Goal: Information Seeking & Learning: Check status

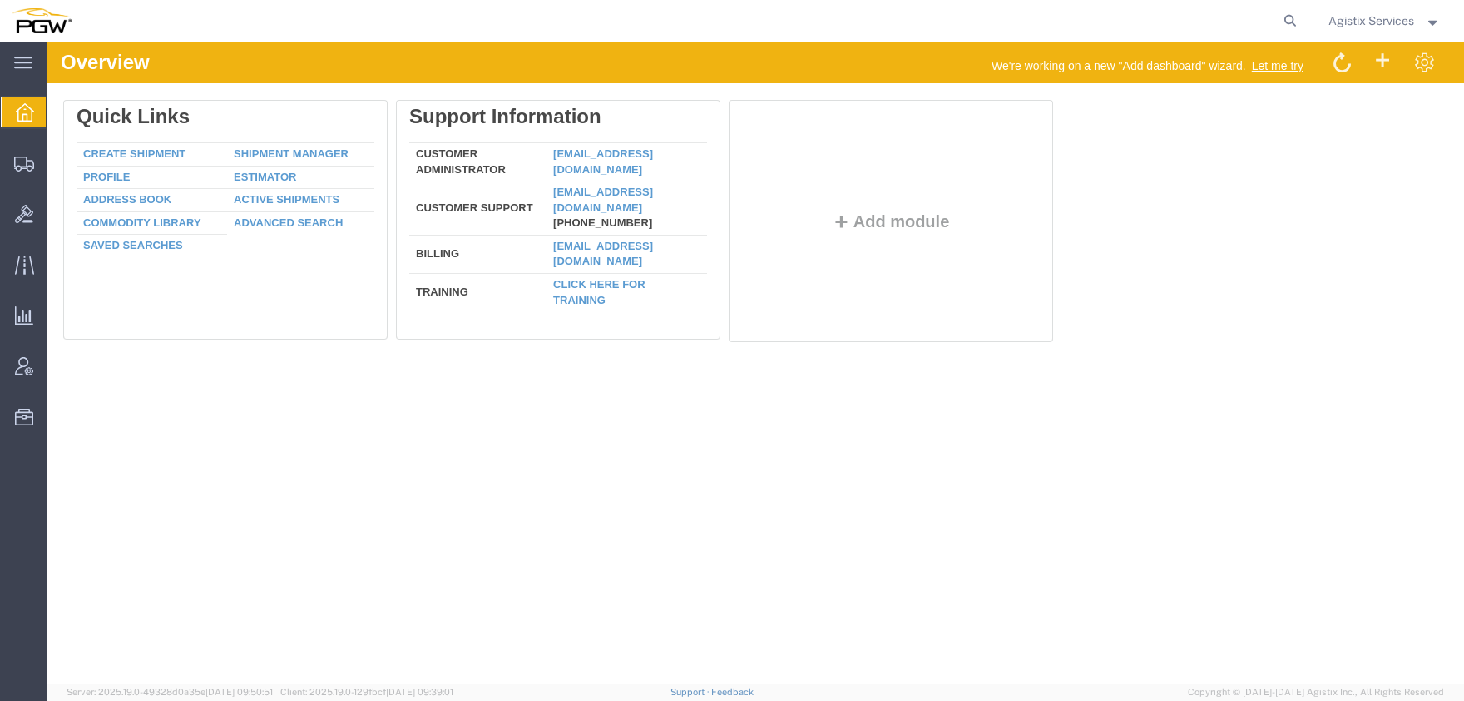
click at [1352, 24] on span "Agistix Services" at bounding box center [1372, 21] width 86 height 18
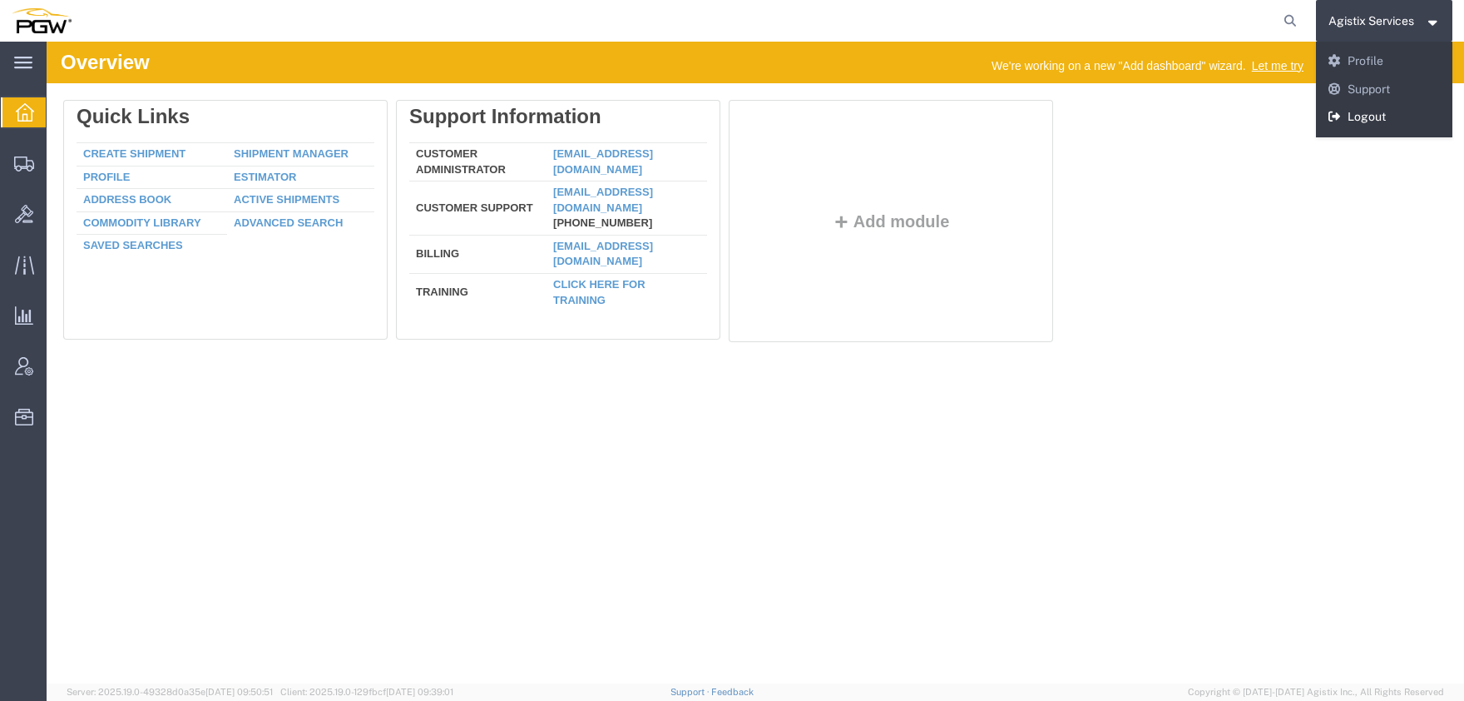
click at [1358, 117] on link "Logout" at bounding box center [1384, 117] width 137 height 28
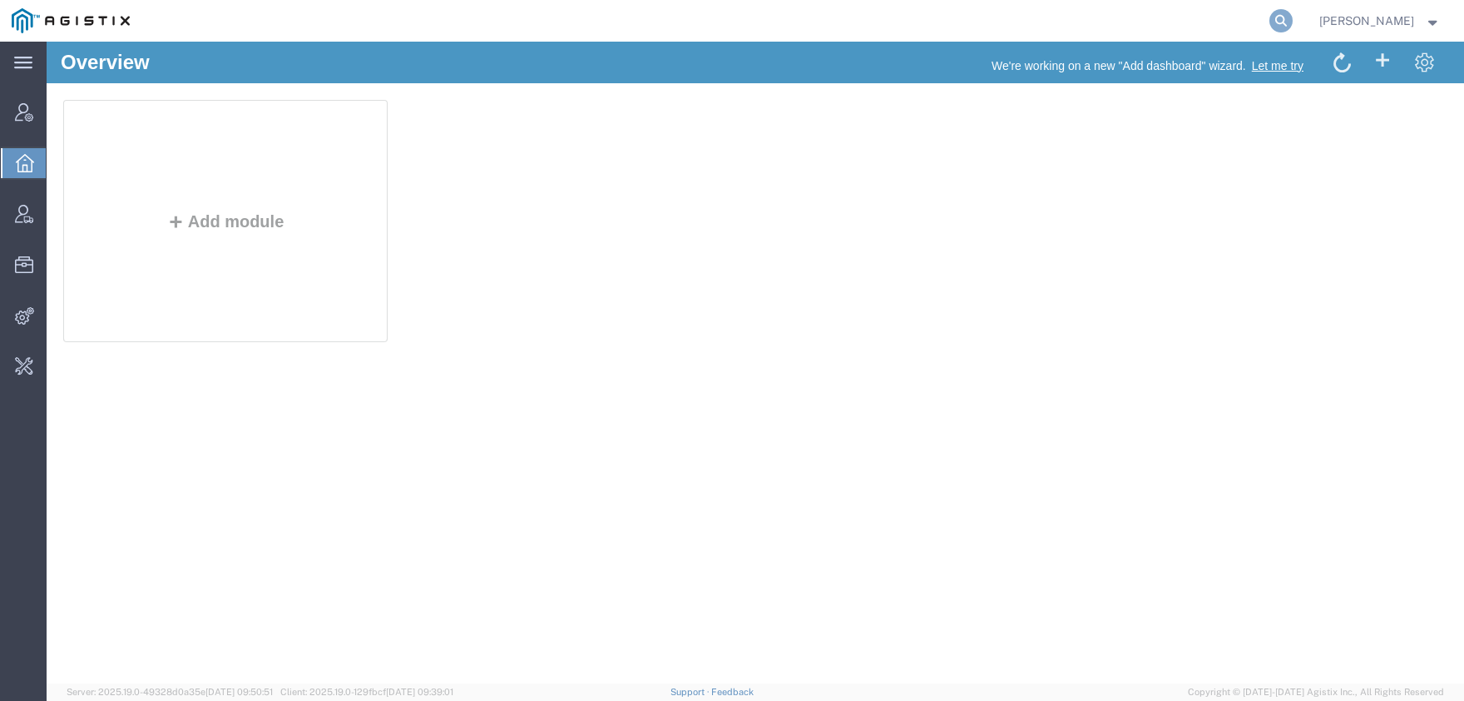
click at [1293, 21] on icon at bounding box center [1281, 20] width 23 height 23
type input "extreme"
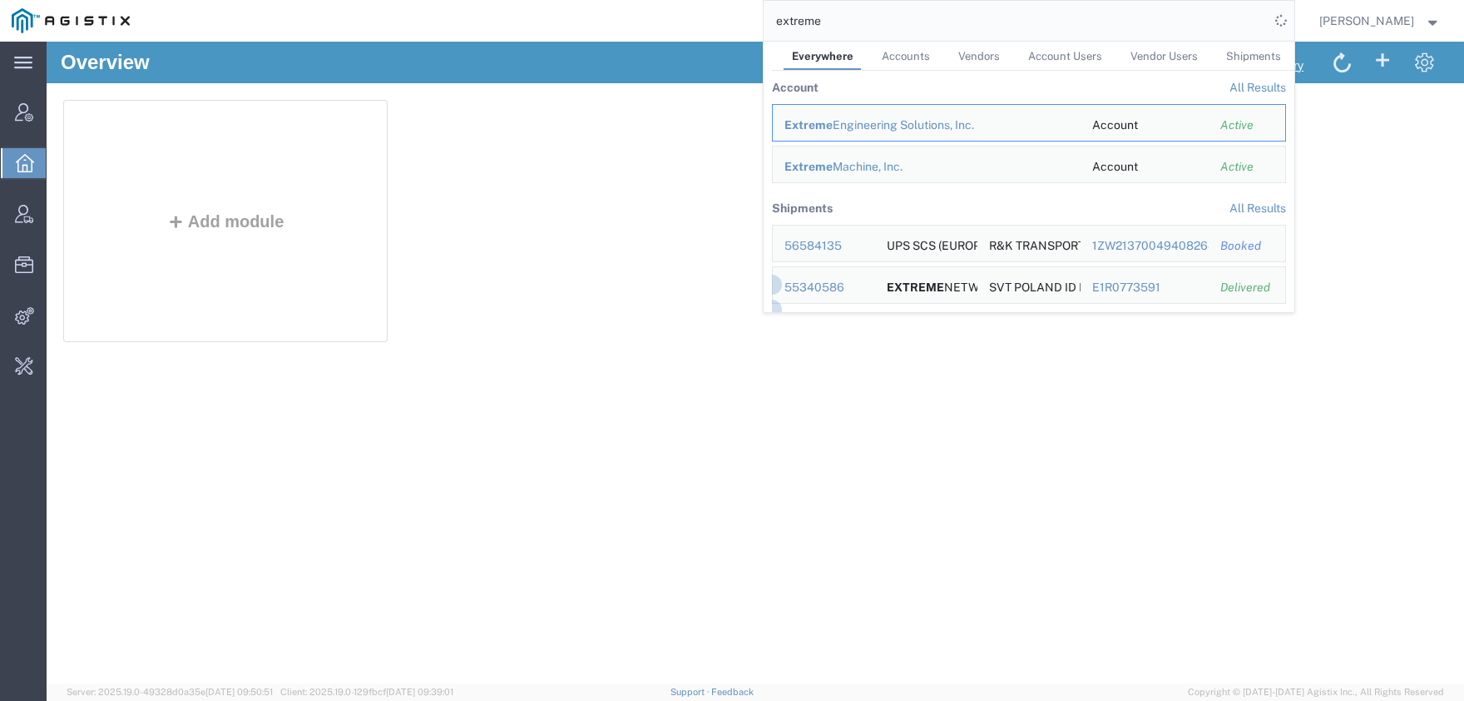
click at [924, 60] on span "Accounts" at bounding box center [906, 56] width 48 height 12
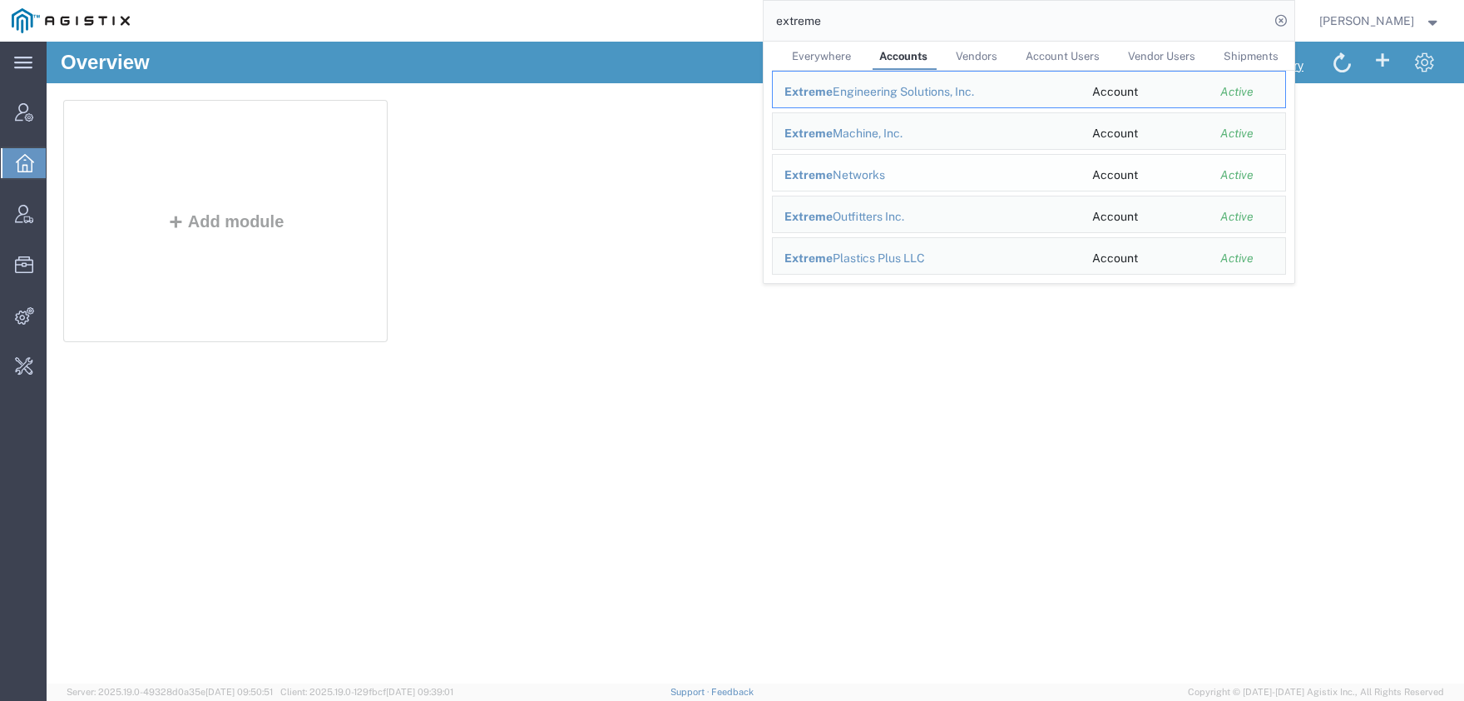
click at [874, 173] on div "Extreme Networks" at bounding box center [927, 174] width 285 height 17
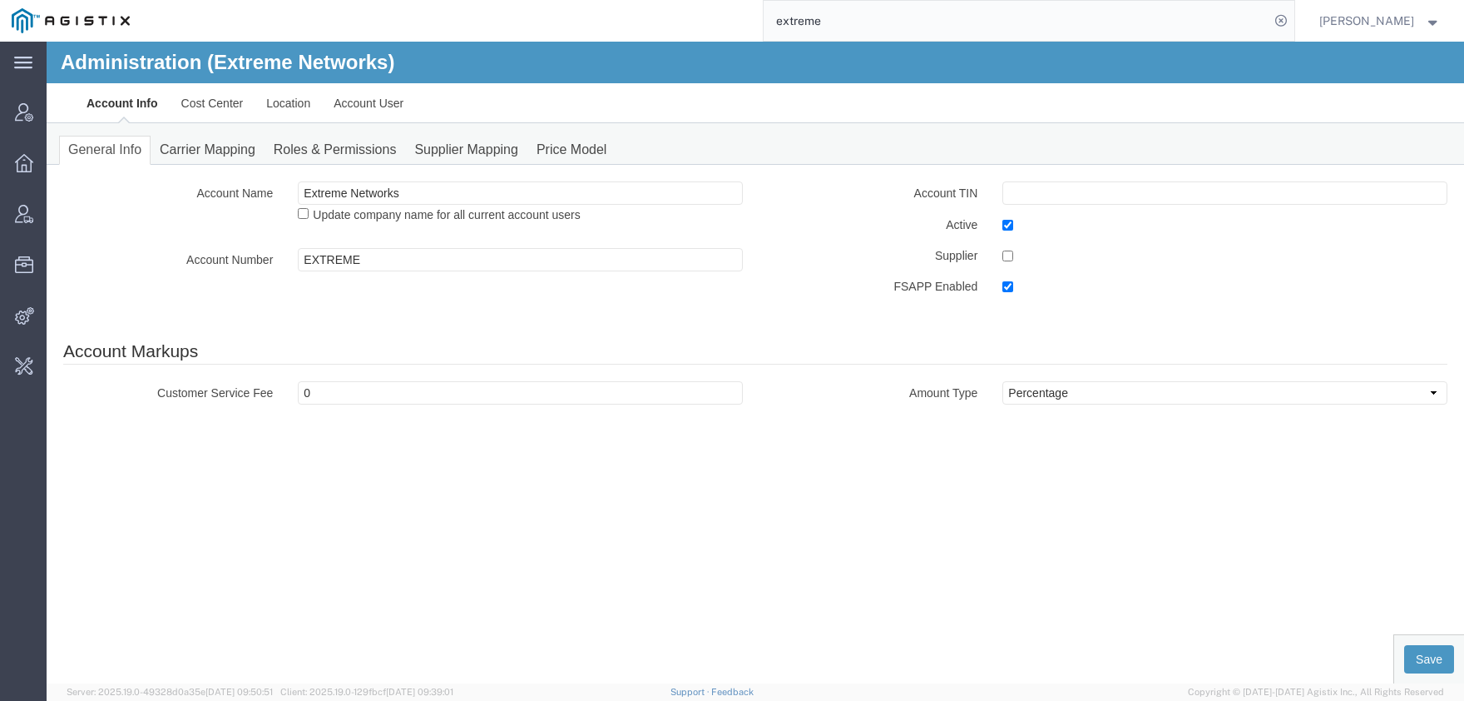
drag, startPoint x: 406, startPoint y: 271, endPoint x: 399, endPoint y: 261, distance: 12.5
click at [406, 270] on div "Account Name Extreme Networks Update company name for all current account users…" at bounding box center [403, 230] width 705 height 98
drag, startPoint x: 399, startPoint y: 261, endPoint x: 211, endPoint y: 261, distance: 188.0
click at [298, 261] on input "EXTREME" at bounding box center [520, 259] width 445 height 23
click at [349, 100] on link "Account User" at bounding box center [368, 103] width 93 height 40
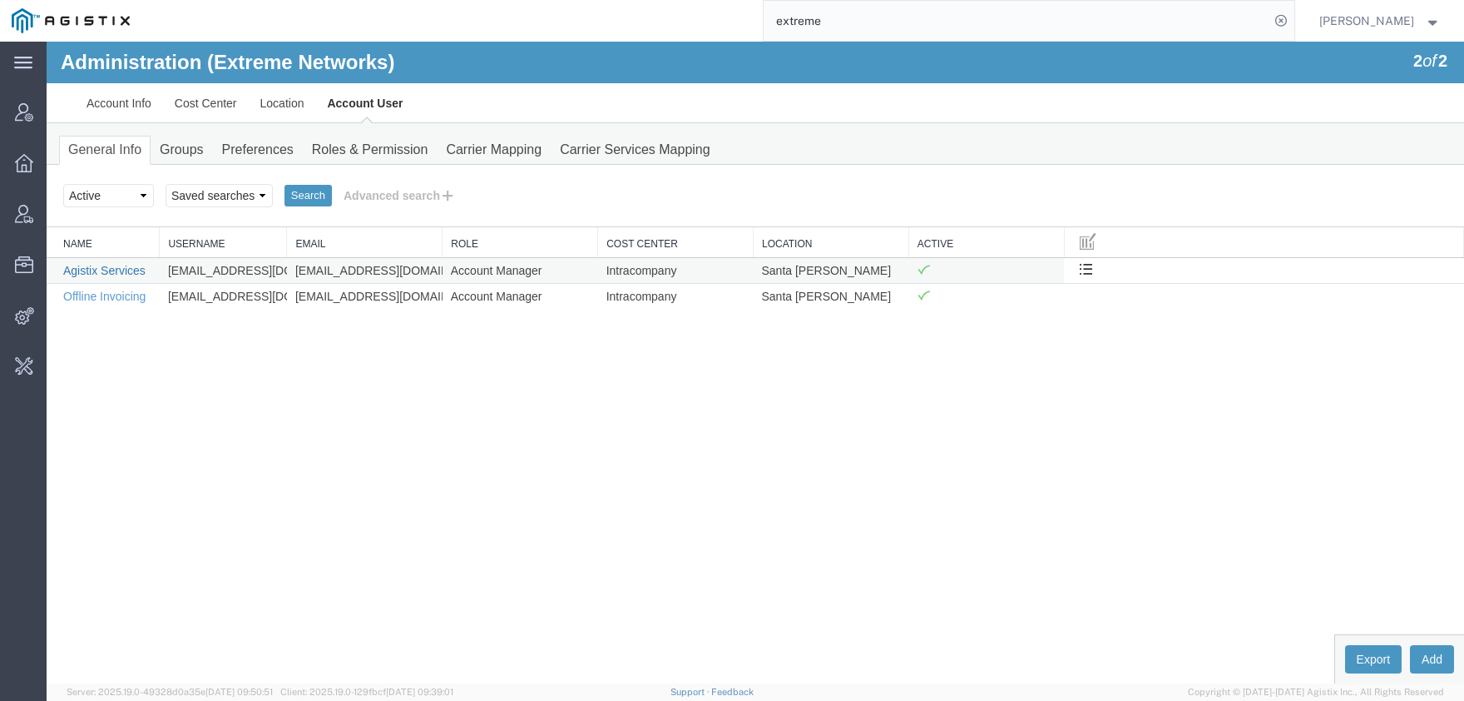
click at [102, 275] on link "Agistix Services" at bounding box center [104, 270] width 82 height 13
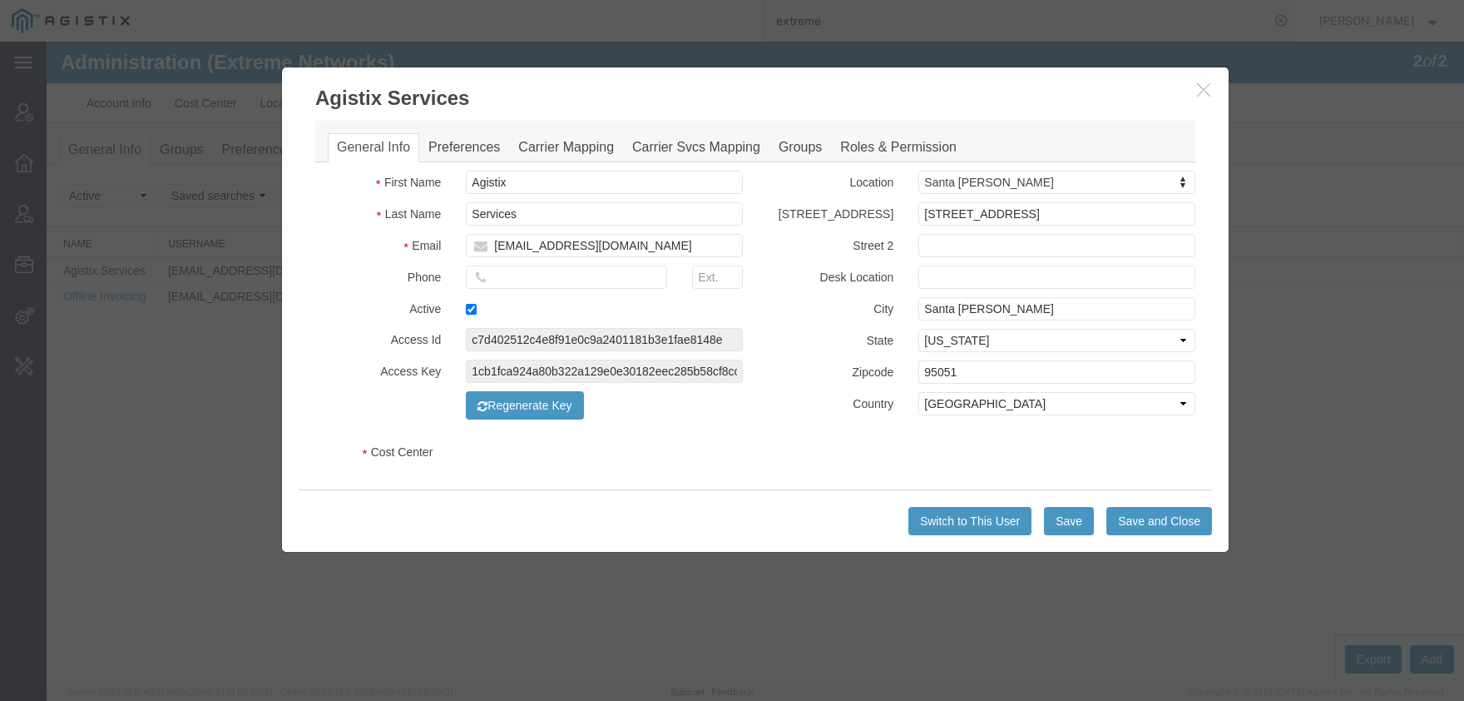
select select "COSTCENTER"
select select "196"
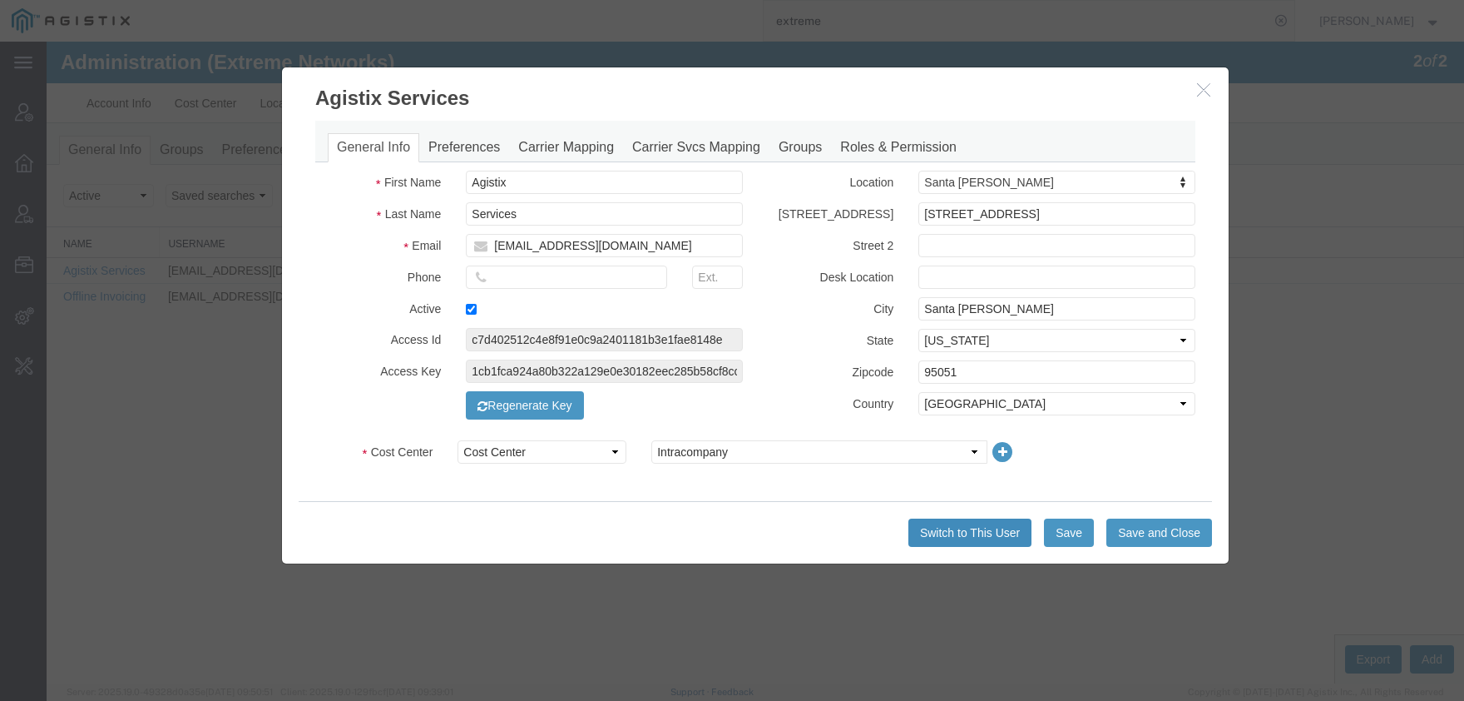
click at [972, 525] on button "Switch to This User" at bounding box center [970, 532] width 123 height 28
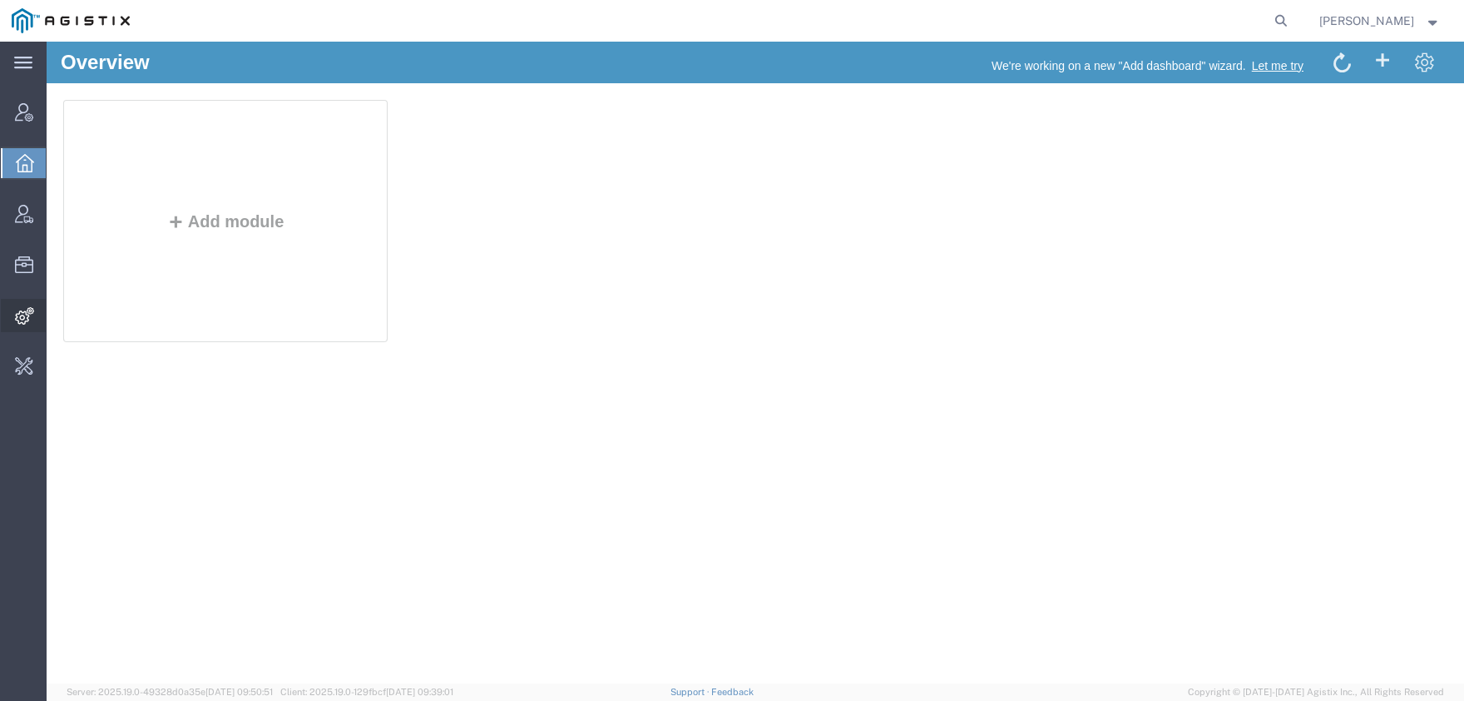
click at [57, 320] on span "Integrations" at bounding box center [52, 315] width 12 height 33
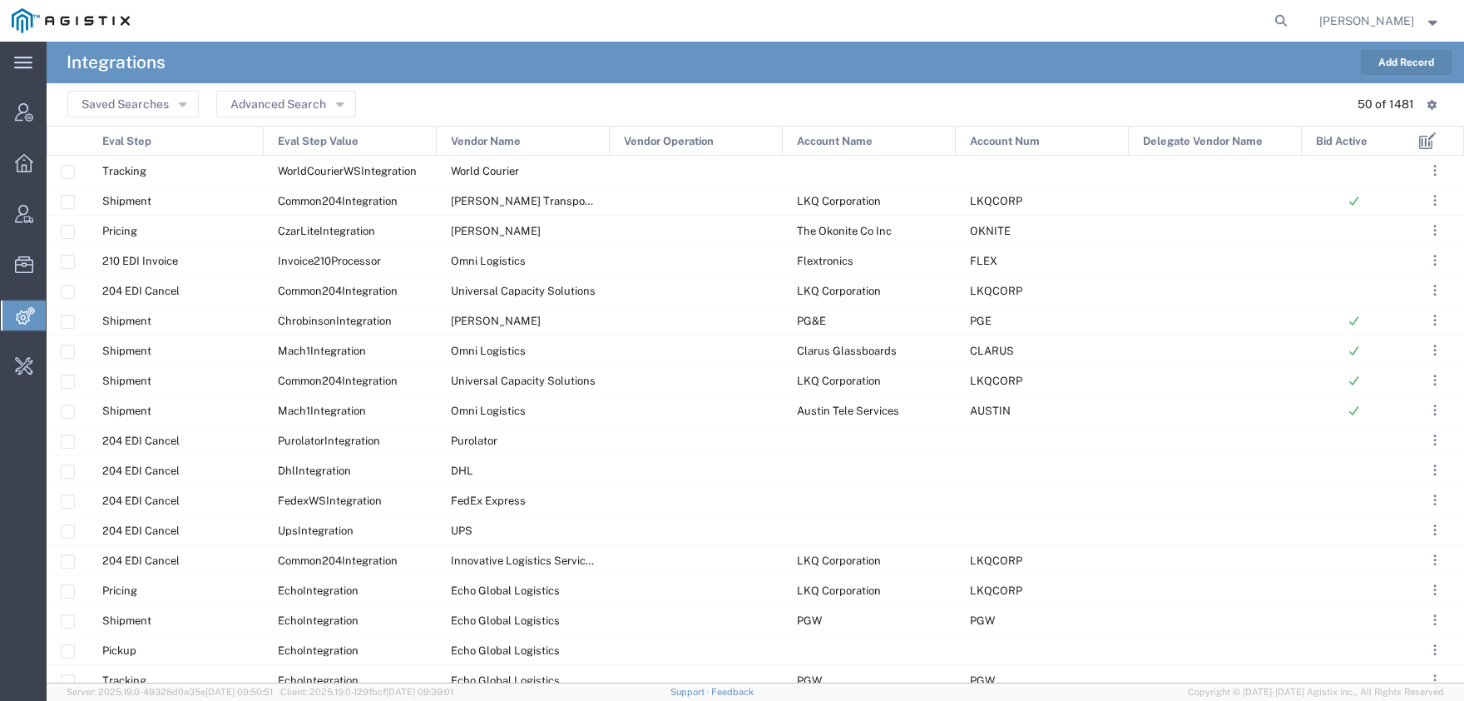
click at [1388, 55] on button "Add Record" at bounding box center [1406, 62] width 91 height 25
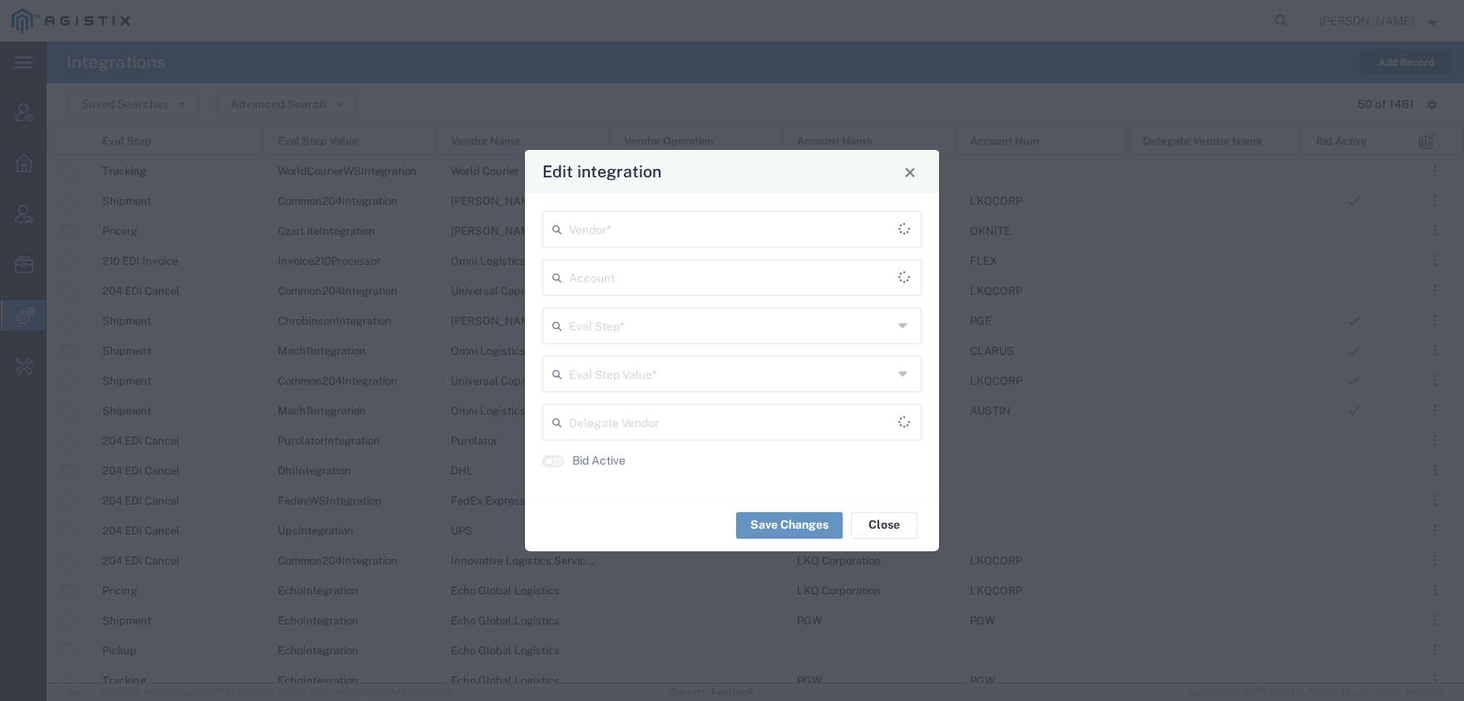
click at [642, 217] on input "text" at bounding box center [733, 227] width 329 height 29
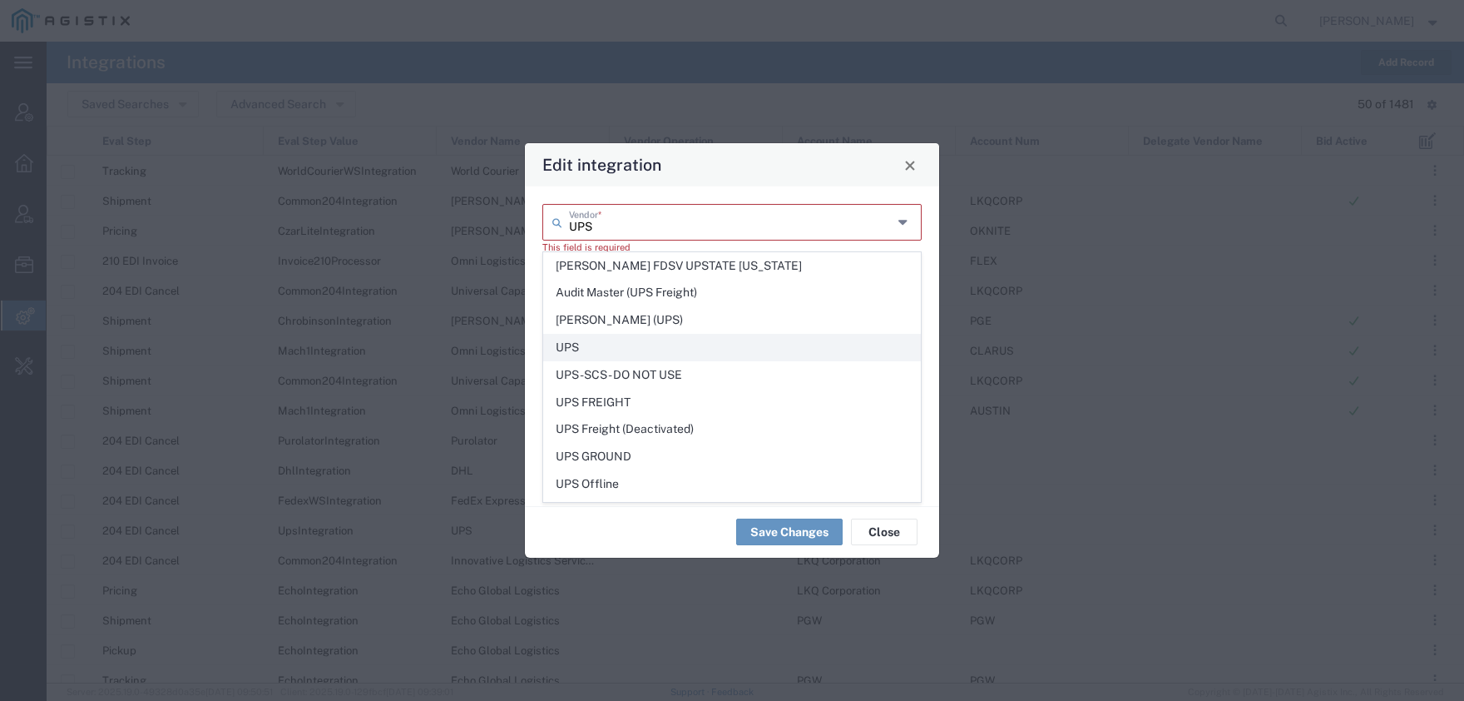
type input "UPS"
click at [633, 347] on span "UPS" at bounding box center [732, 347] width 376 height 26
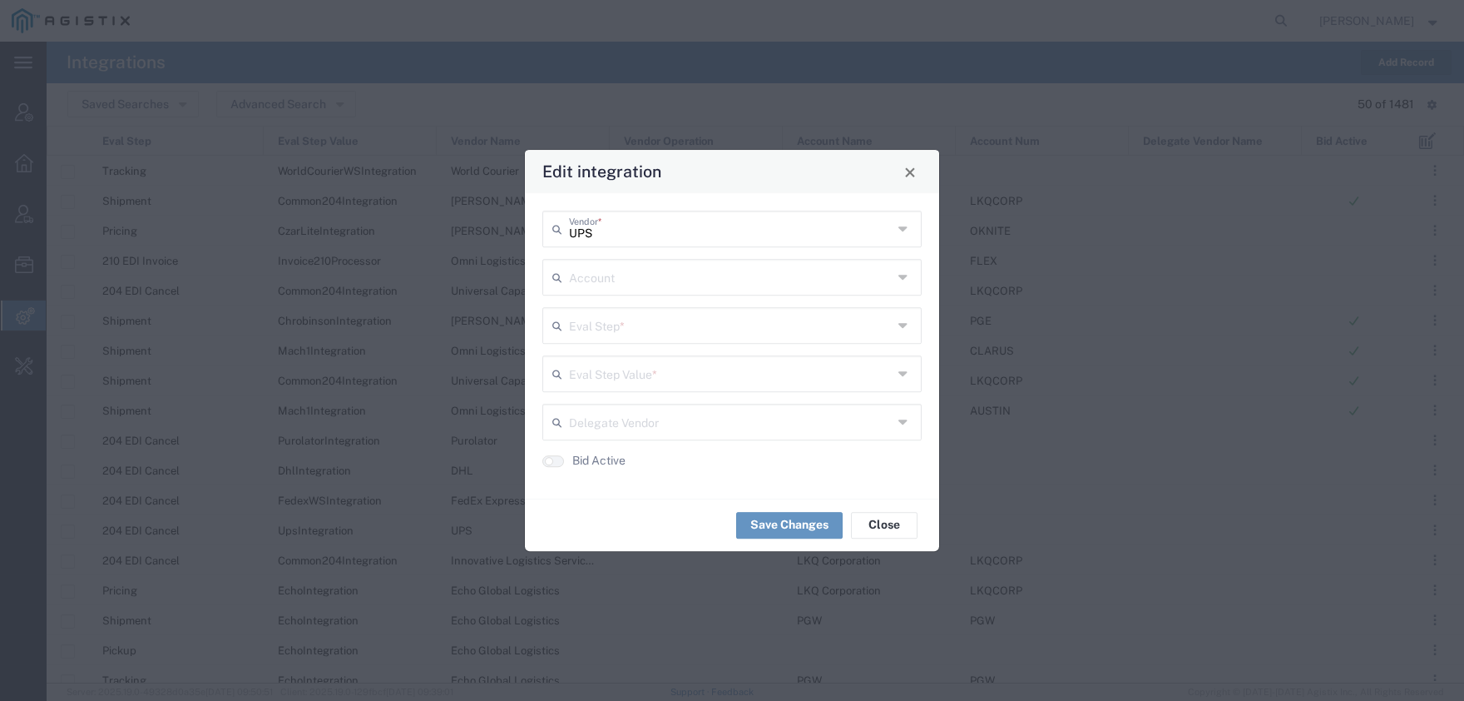
click at [628, 270] on input "text" at bounding box center [731, 275] width 324 height 29
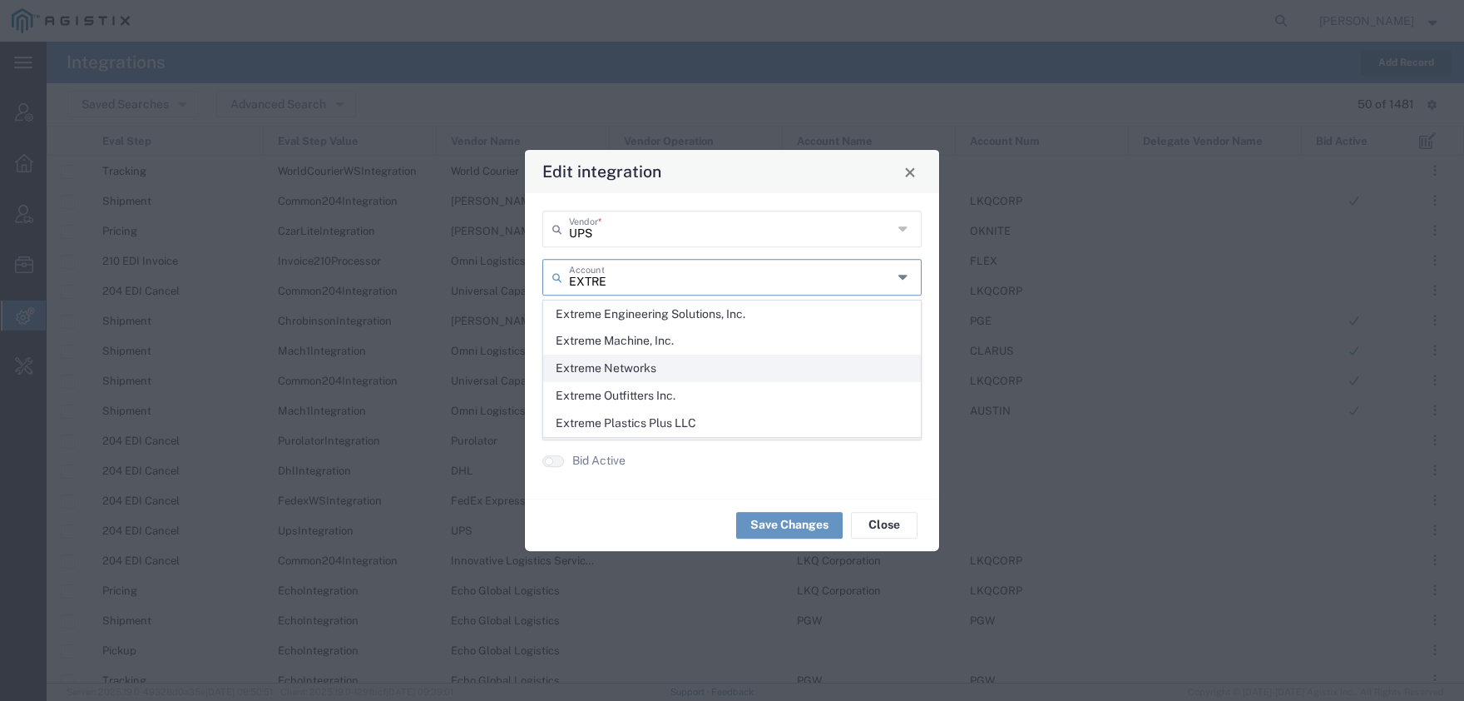
click at [632, 373] on span "Extreme Networks" at bounding box center [732, 368] width 376 height 26
type input "Extreme Networks"
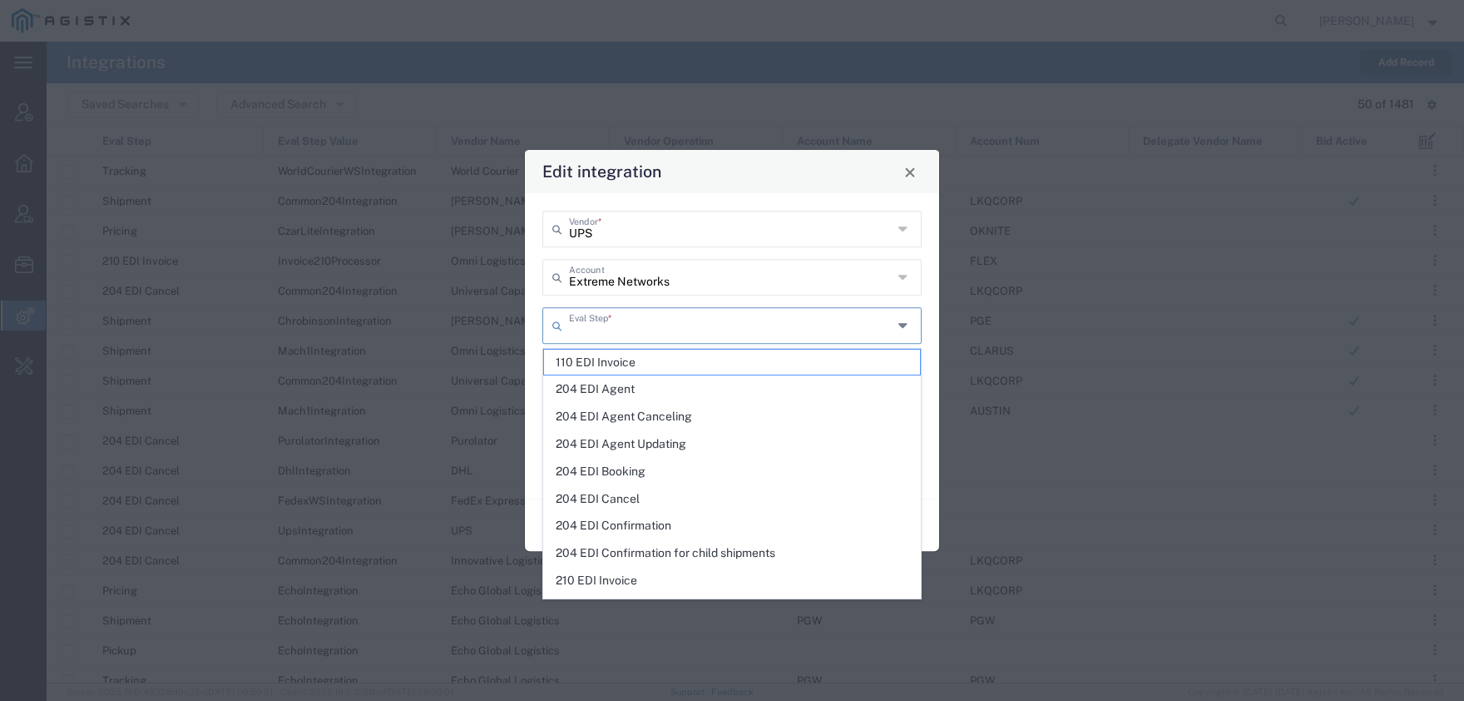
click at [636, 322] on input "text" at bounding box center [731, 324] width 324 height 29
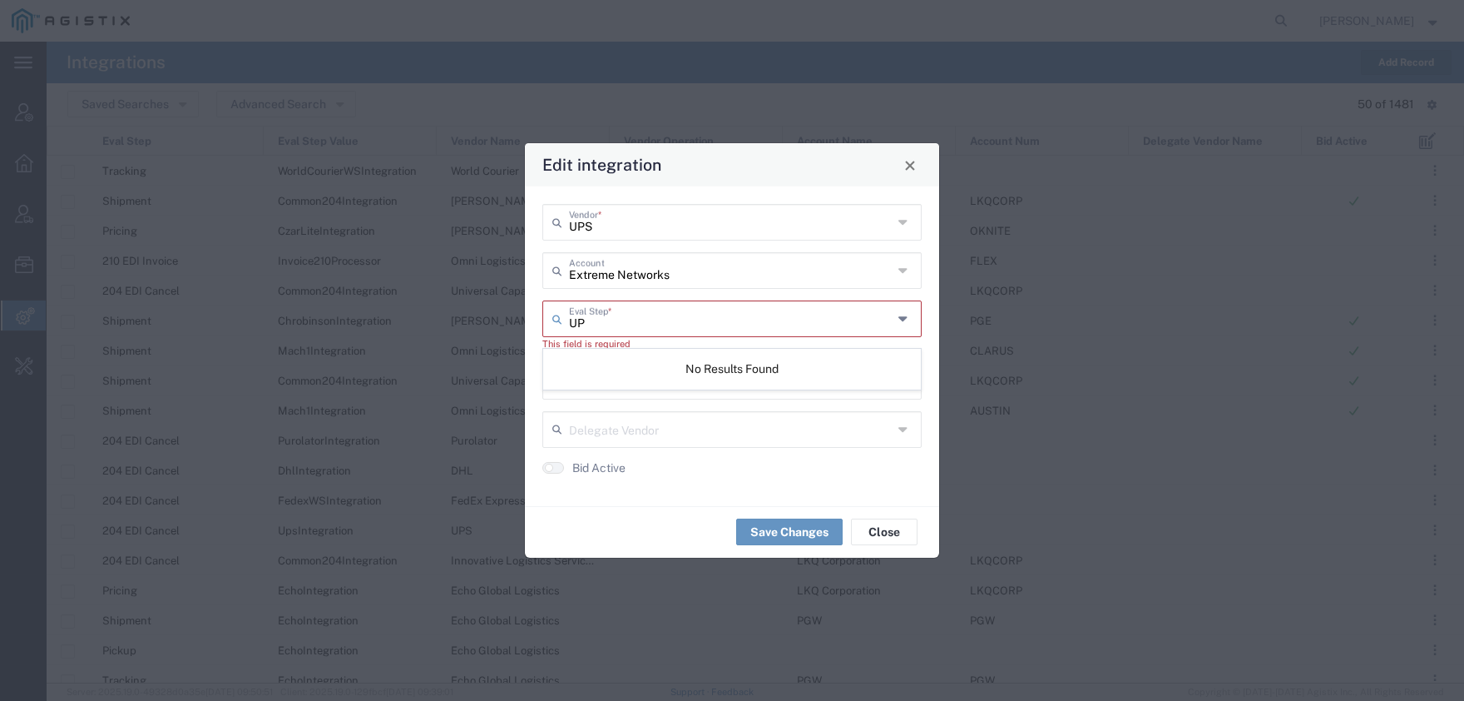
type input "U"
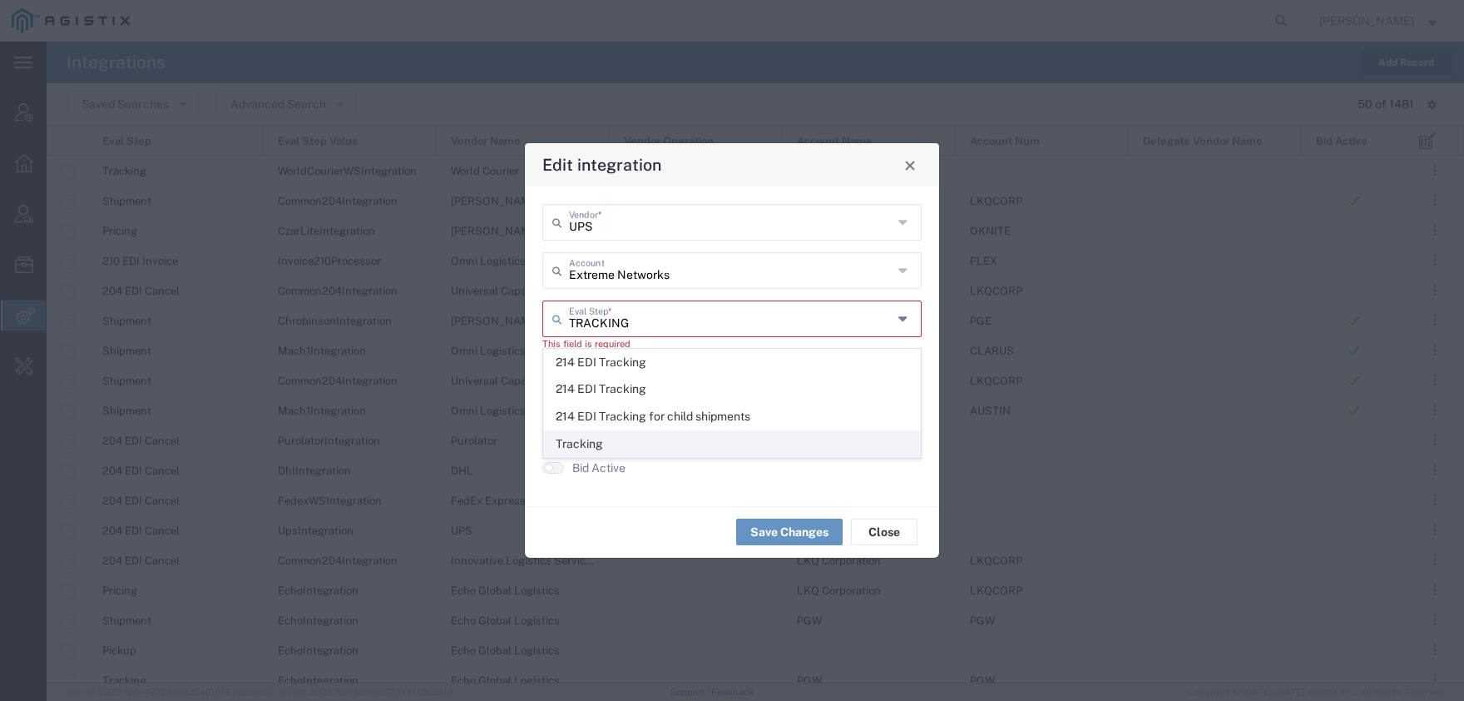
click at [619, 452] on span "Tracking" at bounding box center [732, 444] width 376 height 26
type input "Tracking"
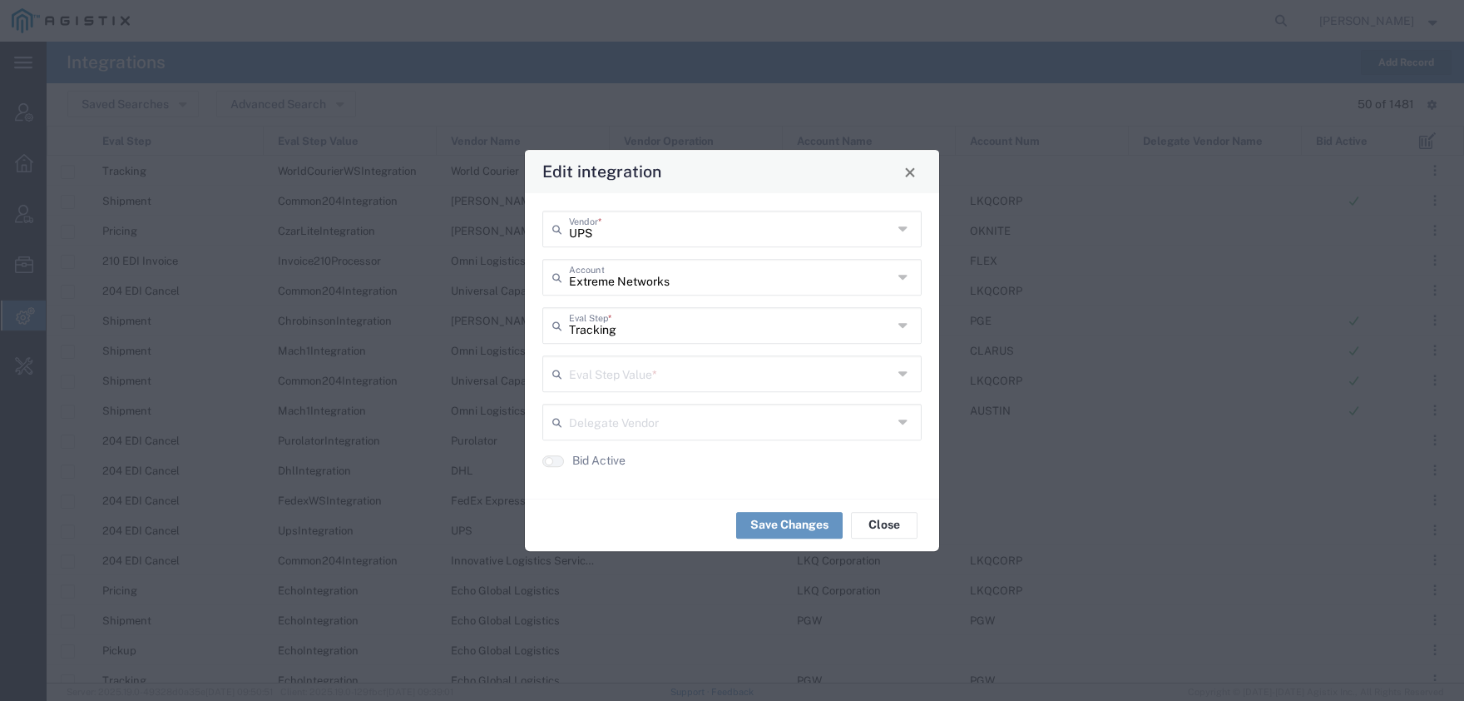
click at [621, 367] on input "text" at bounding box center [731, 372] width 324 height 29
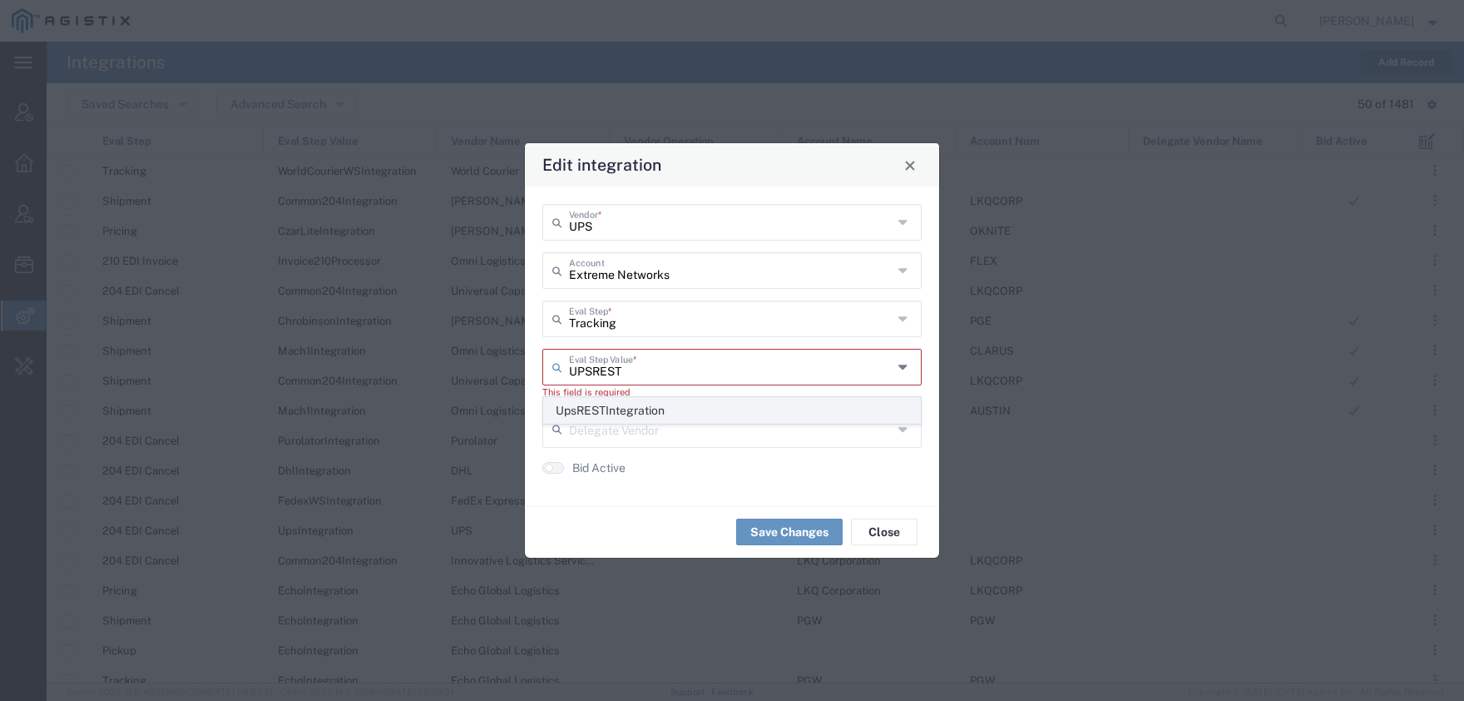
click at [622, 408] on span "UpsRESTIntegration" at bounding box center [732, 411] width 376 height 26
type input "UpsRESTIntegration"
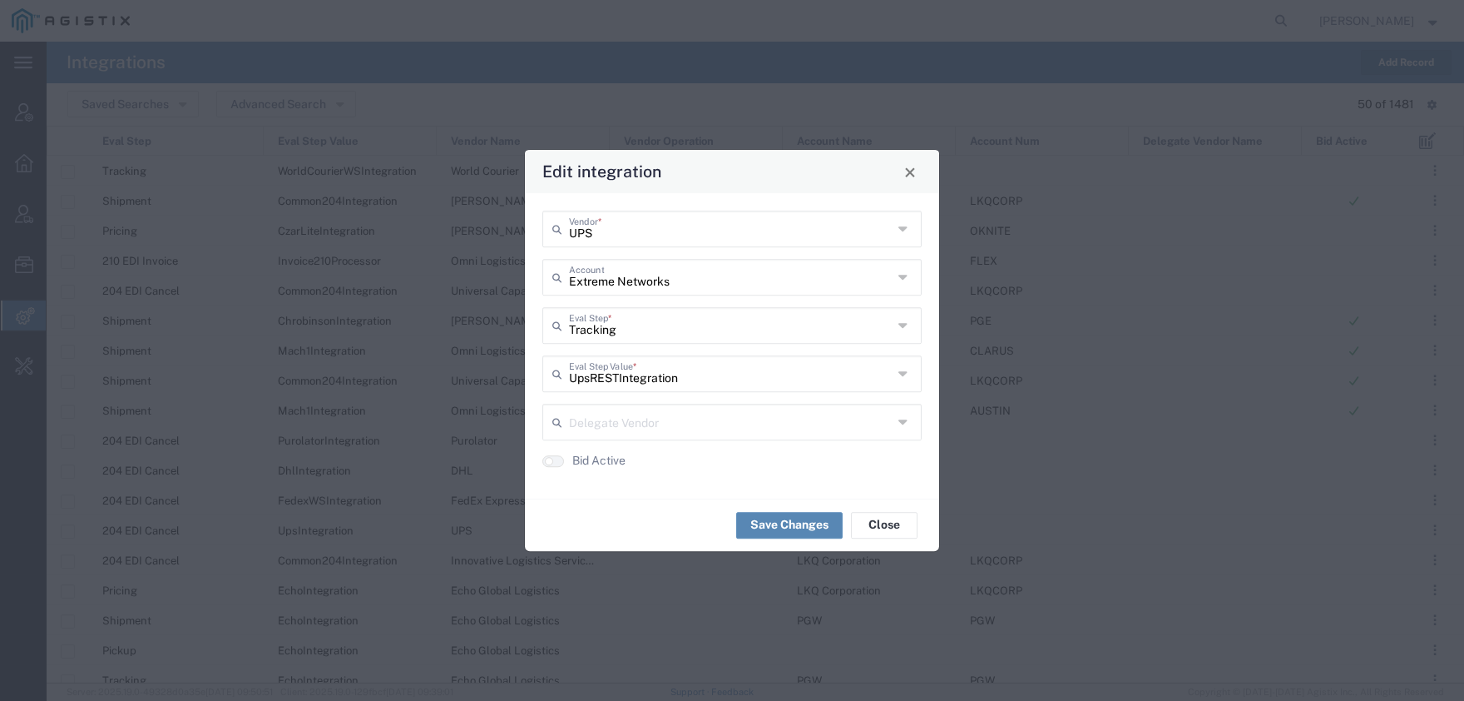
click at [765, 527] on button "Save Changes" at bounding box center [789, 525] width 107 height 27
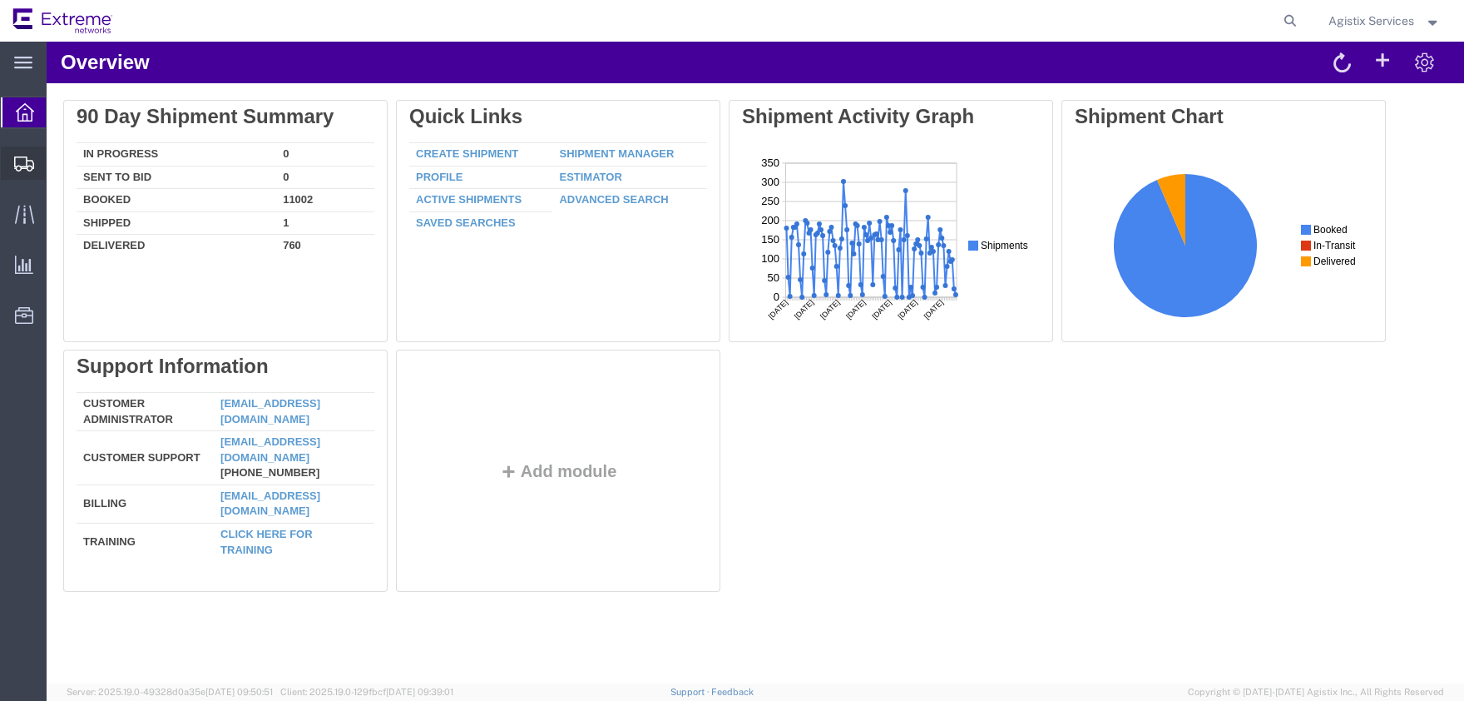
click at [0, 0] on span "Shipment Manager" at bounding box center [0, 0] width 0 height 0
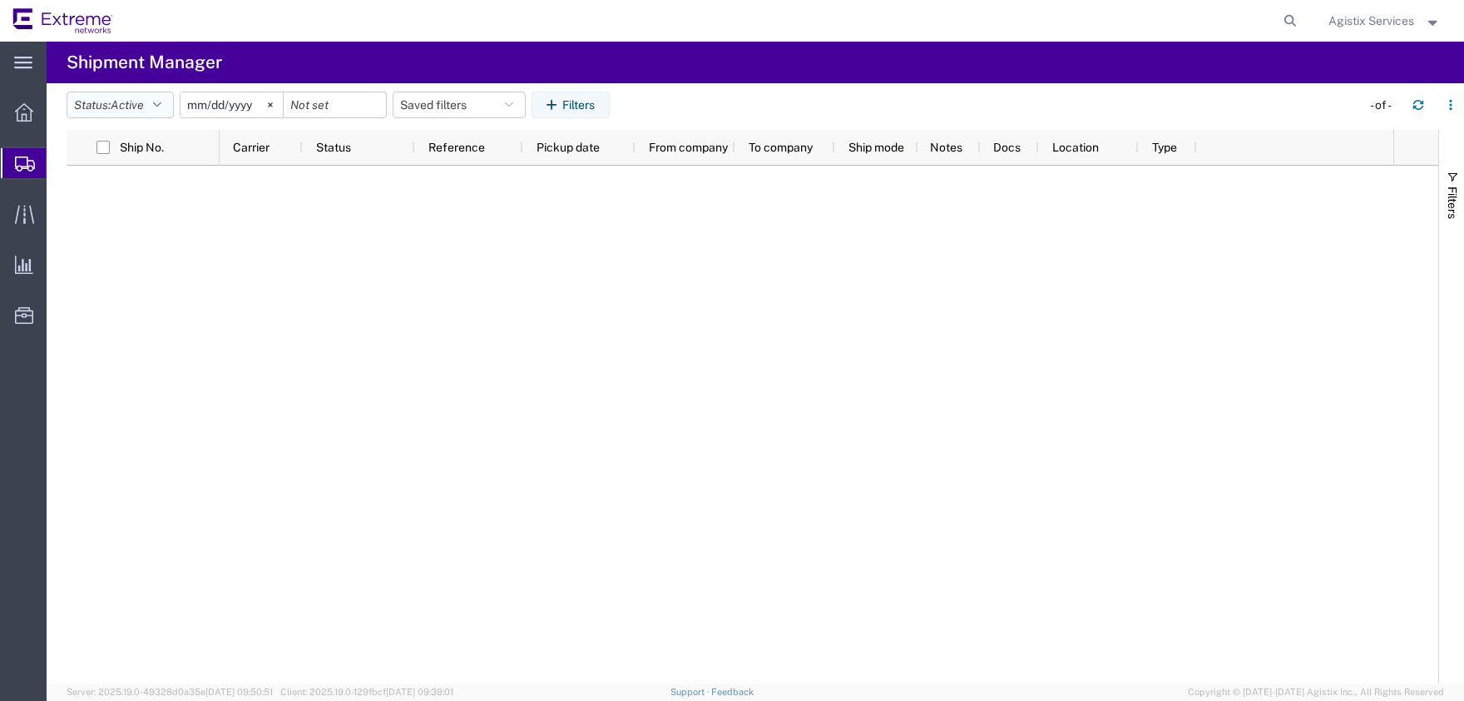
click at [144, 107] on span "Active" at bounding box center [127, 104] width 33 height 13
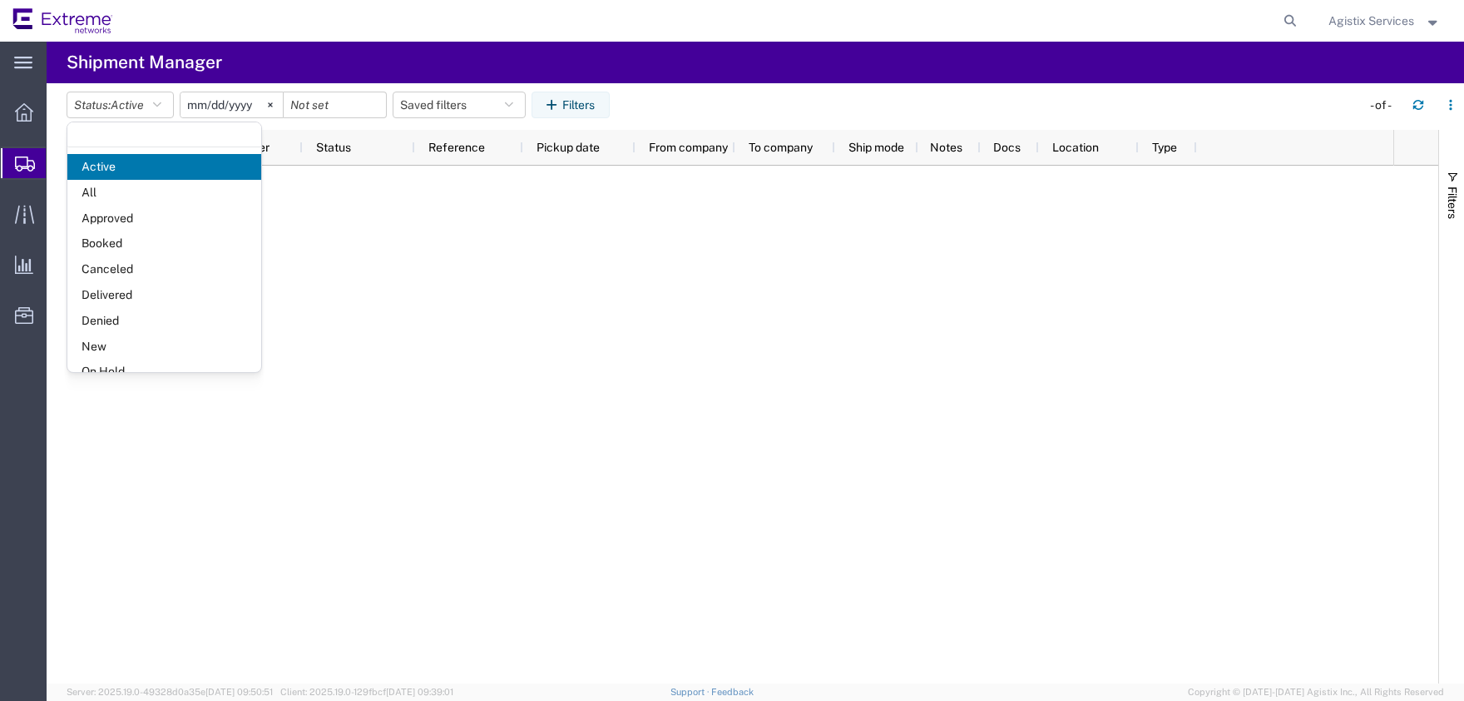
click at [128, 240] on span "Booked" at bounding box center [164, 243] width 194 height 26
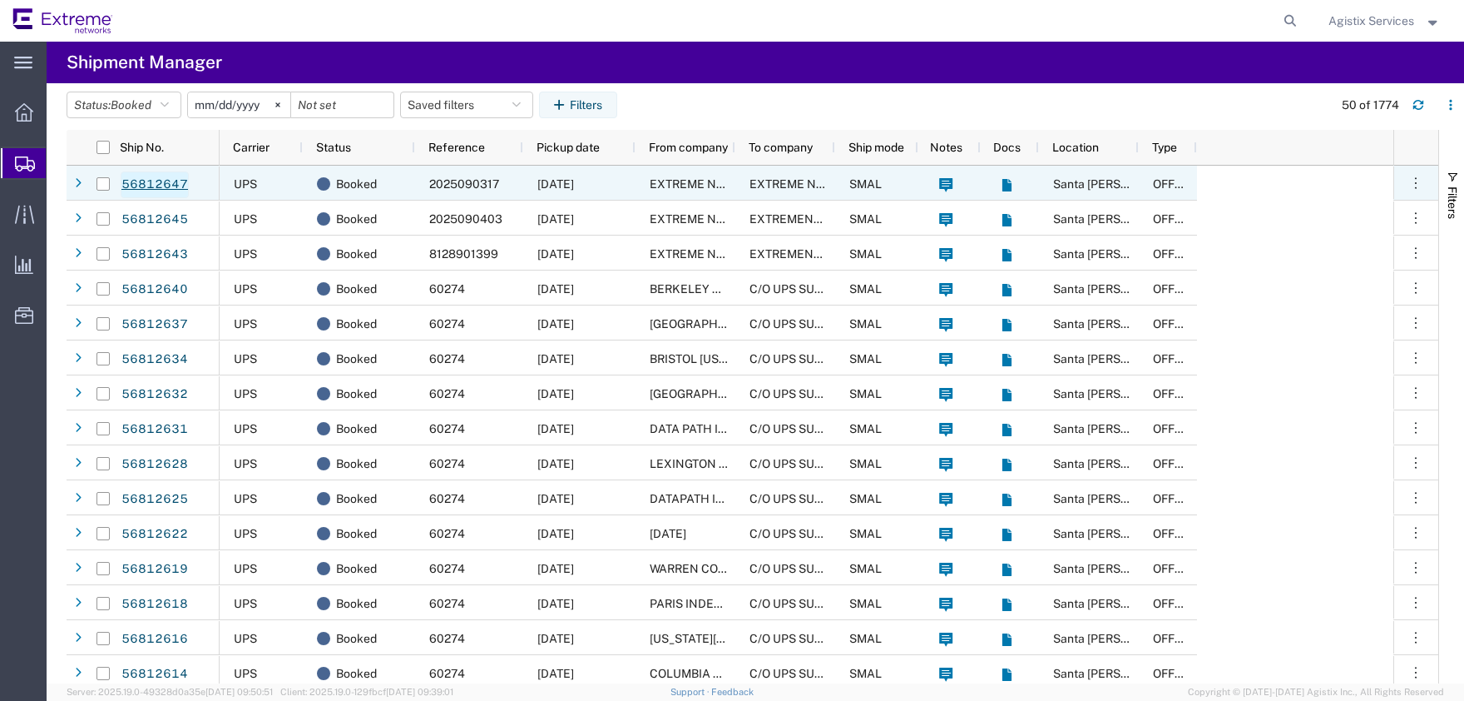
click at [146, 186] on link "56812647" at bounding box center [155, 184] width 68 height 27
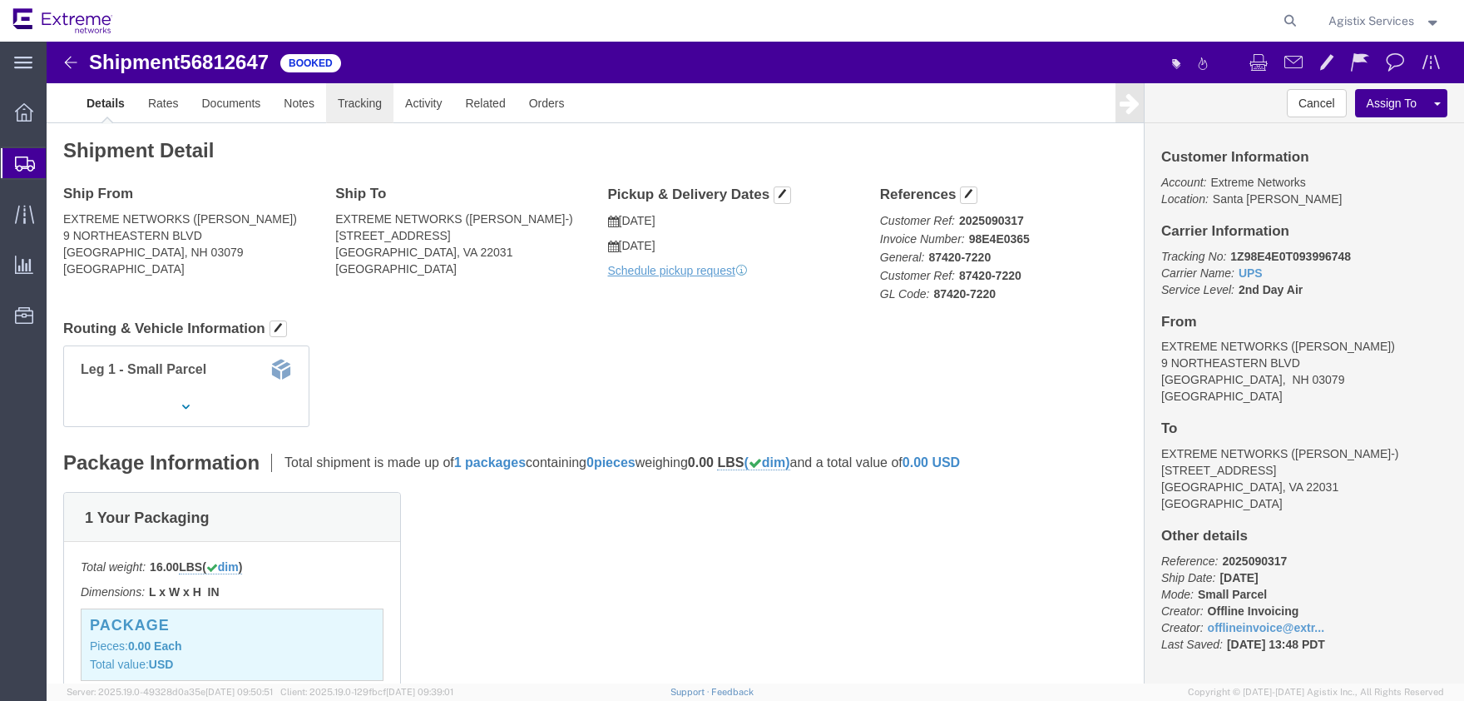
click link "Tracking"
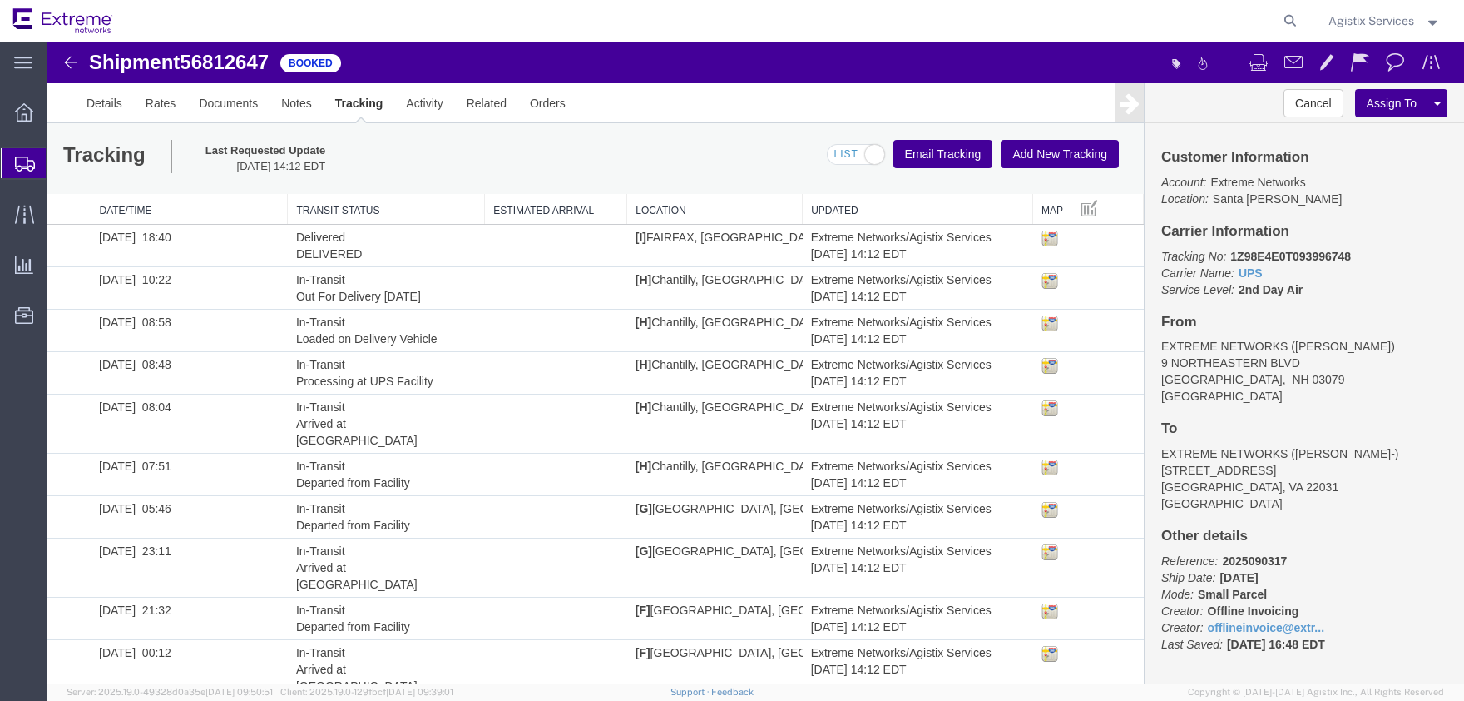
click at [1361, 20] on span "Agistix Services" at bounding box center [1372, 21] width 86 height 18
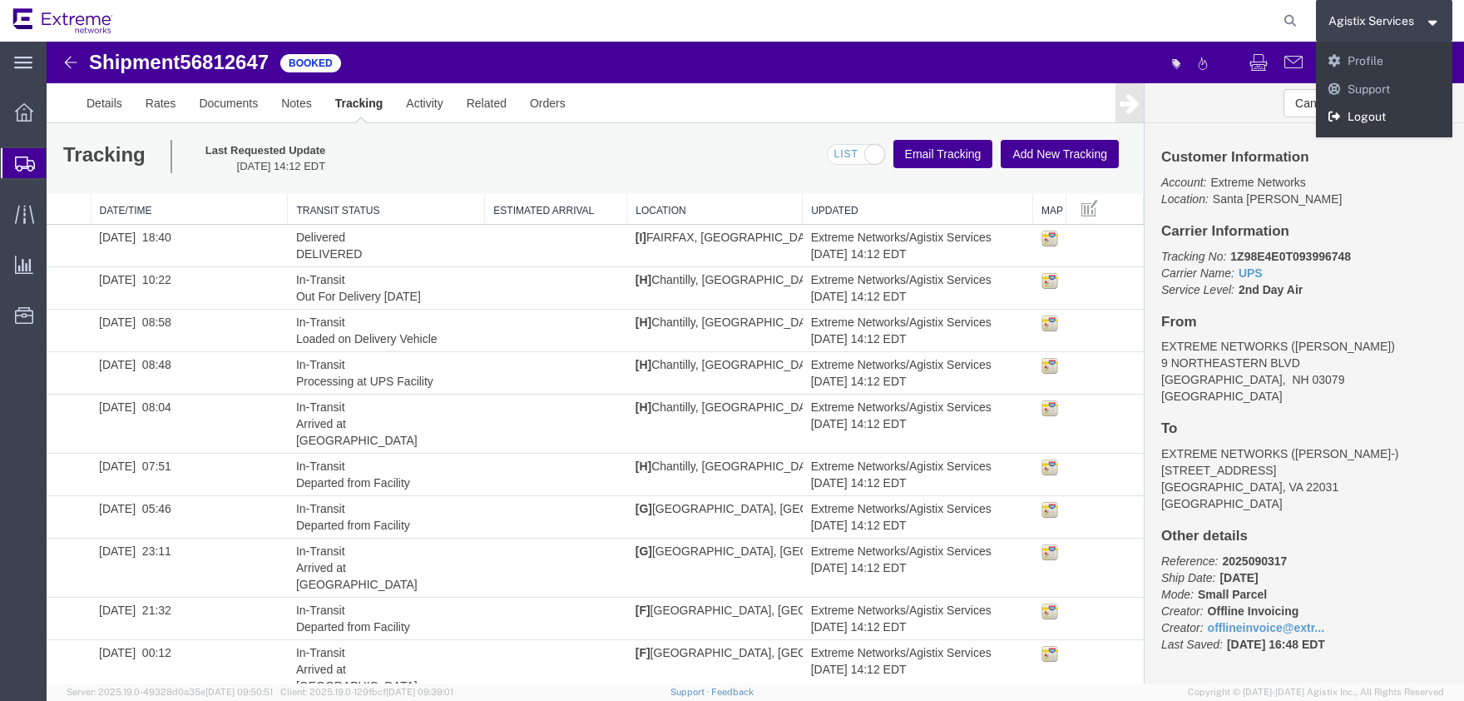
click at [1381, 119] on link "Logout" at bounding box center [1384, 117] width 137 height 28
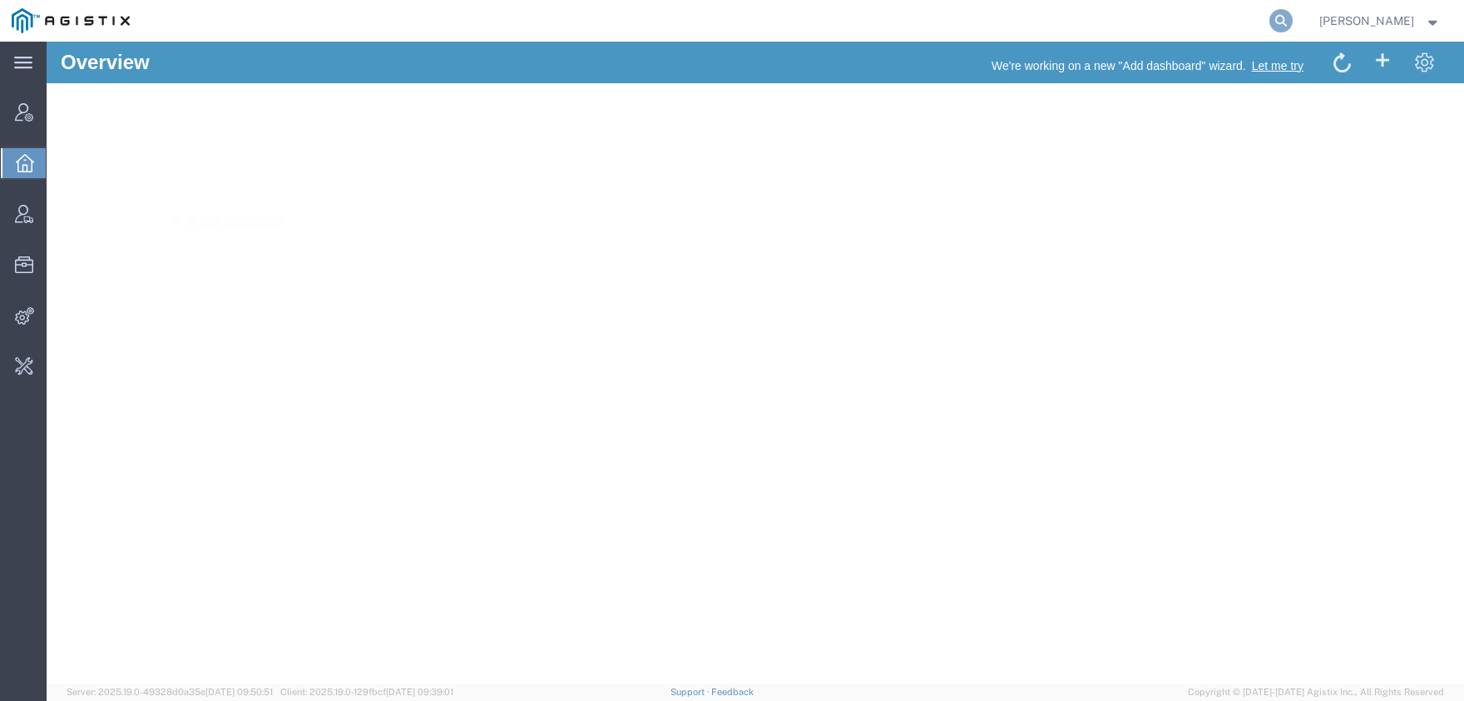
click at [1293, 27] on icon at bounding box center [1281, 20] width 23 height 23
type input "agistix@pge"
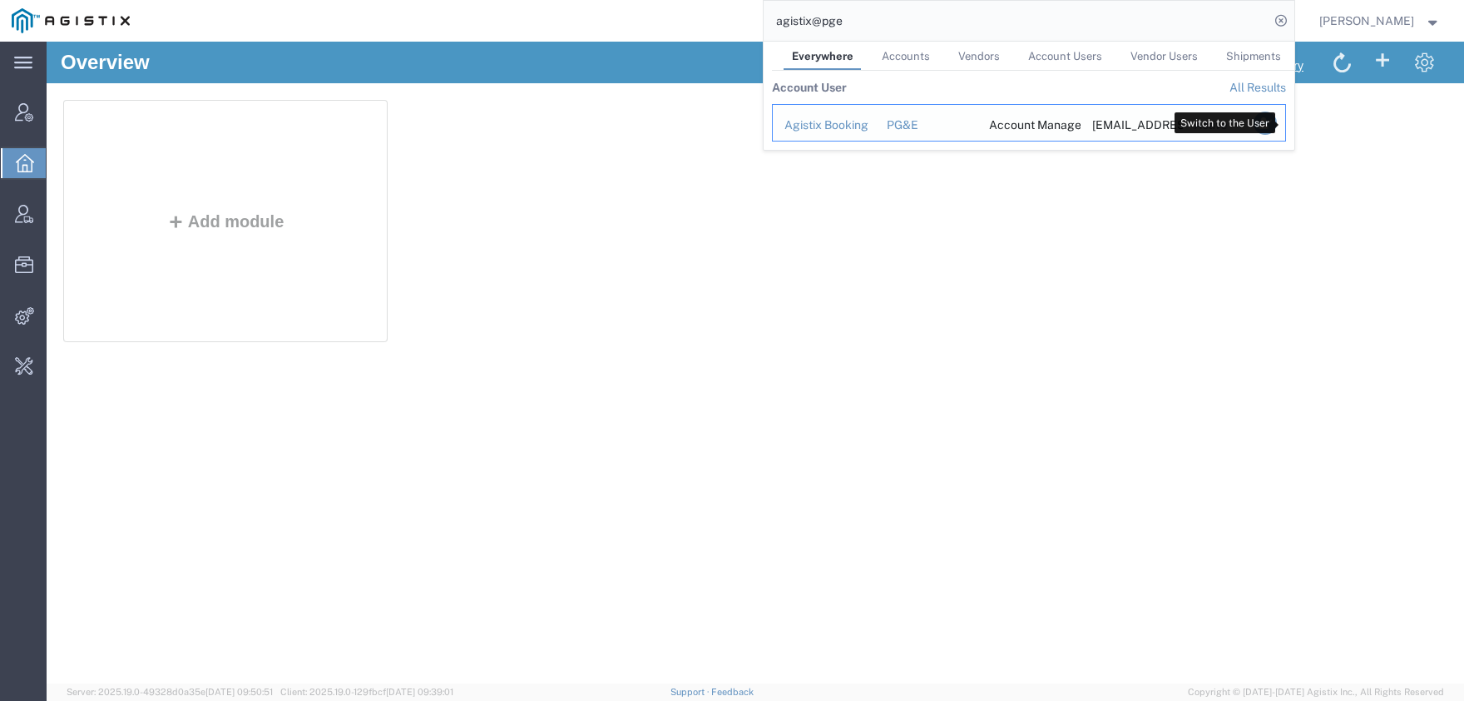
click at [1276, 132] on icon "Search Results" at bounding box center [1264, 122] width 23 height 23
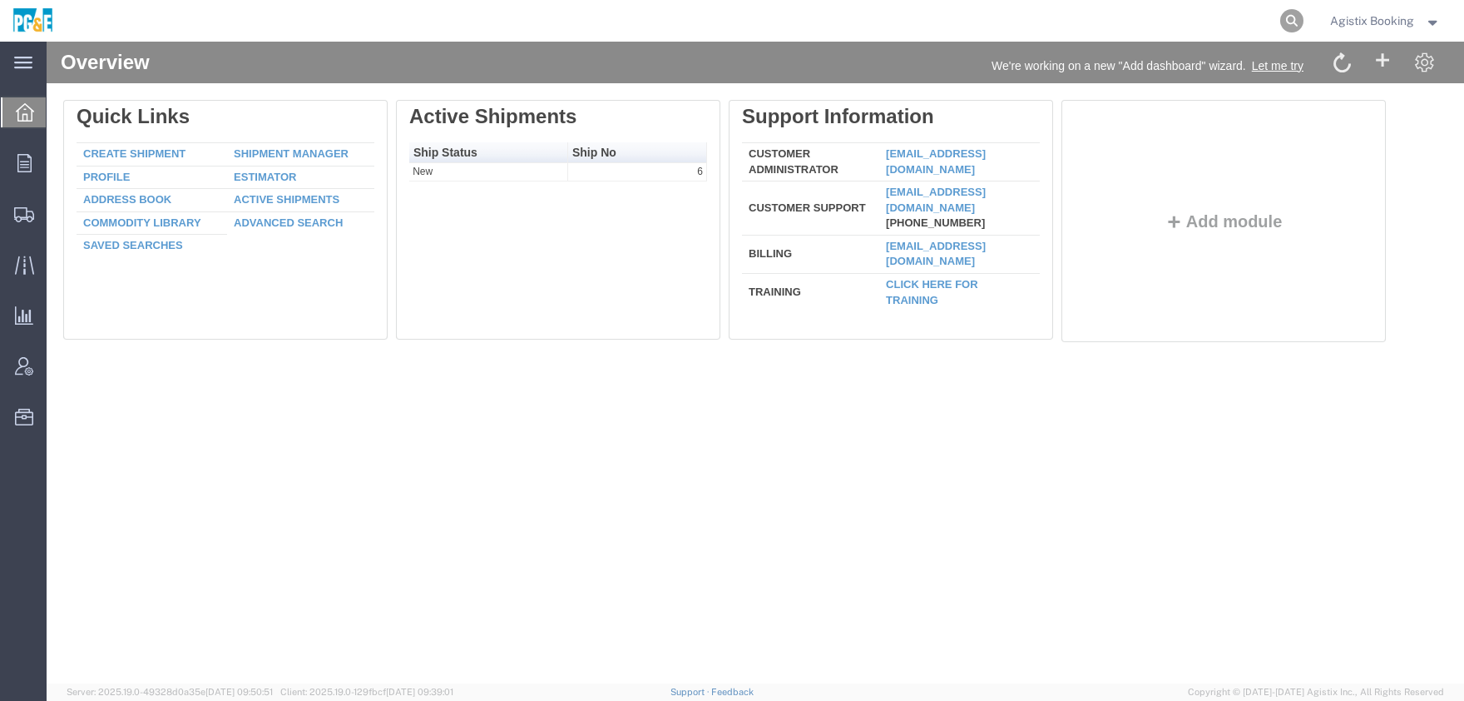
click at [1291, 18] on icon at bounding box center [1292, 20] width 23 height 23
paste input "899447"
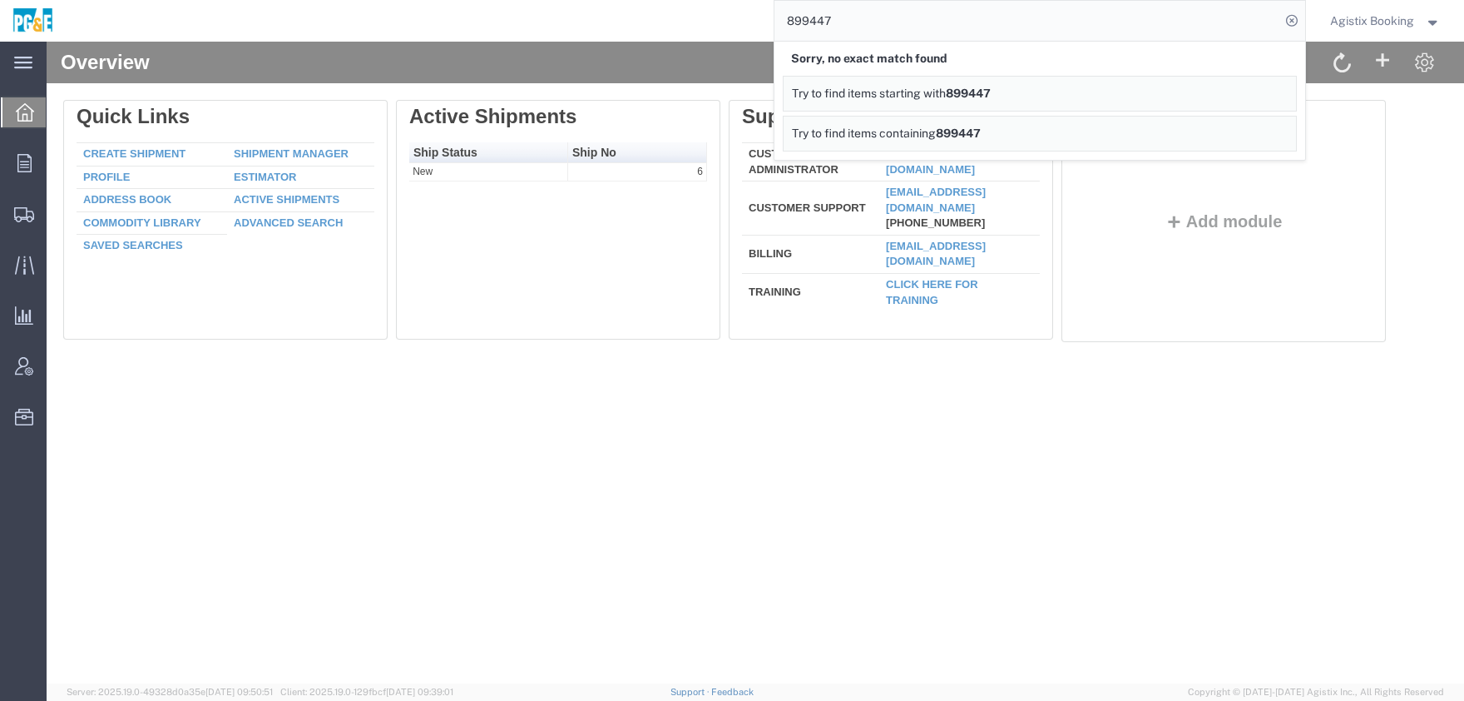
drag, startPoint x: 933, startPoint y: 24, endPoint x: 659, endPoint y: 23, distance: 273.7
click at [775, 23] on input "899447" at bounding box center [1028, 21] width 506 height 40
paste input "56847501 External"
drag, startPoint x: 849, startPoint y: 20, endPoint x: 1290, endPoint y: 133, distance: 456.1
click at [1231, 41] on input "56847501 External" at bounding box center [1028, 21] width 506 height 40
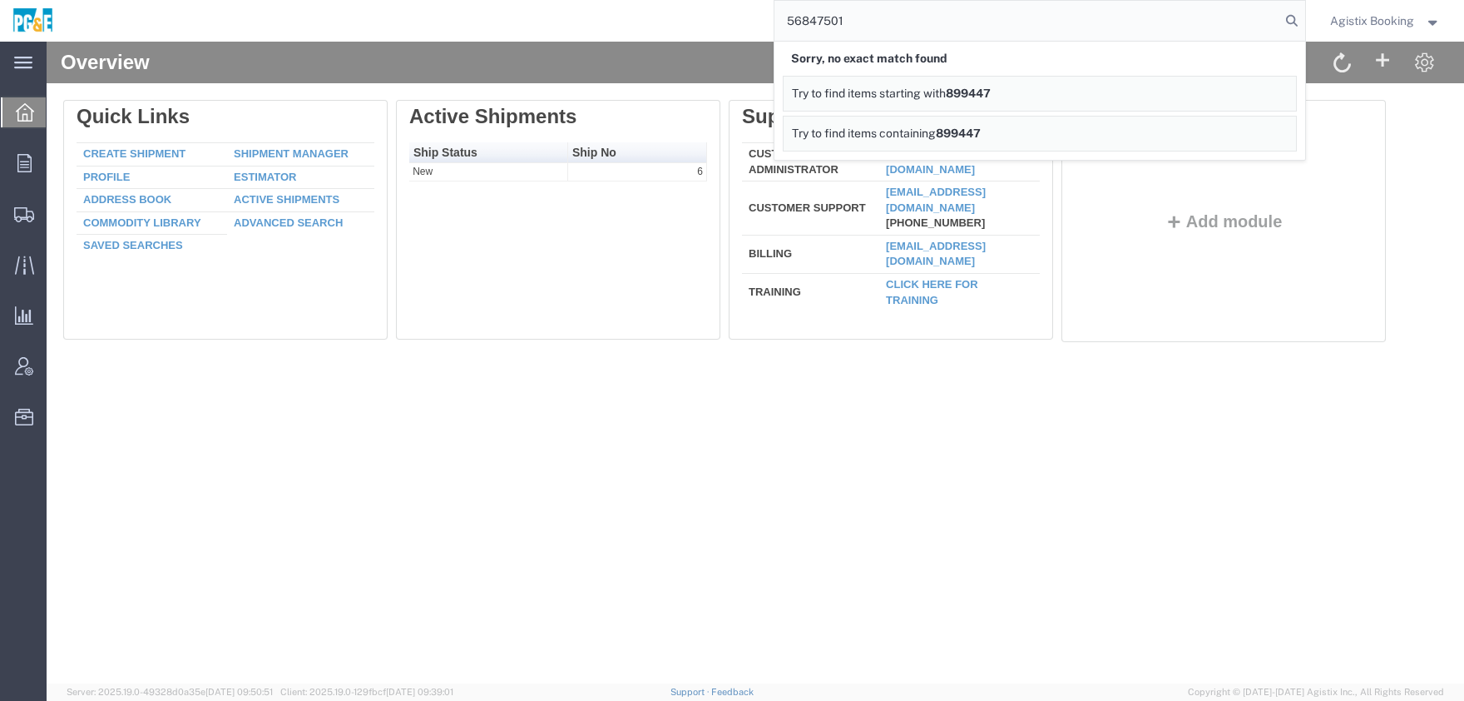
type input "56847501"
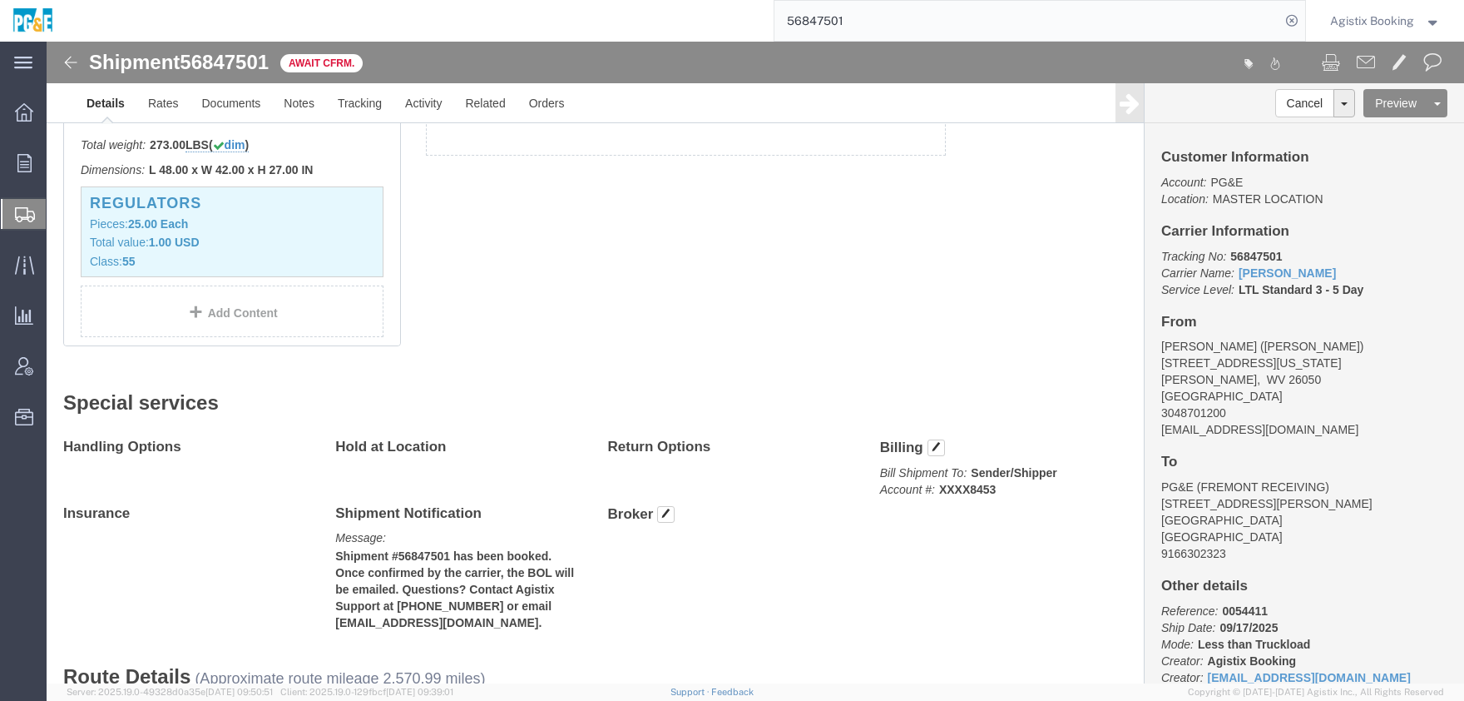
scroll to position [549, 0]
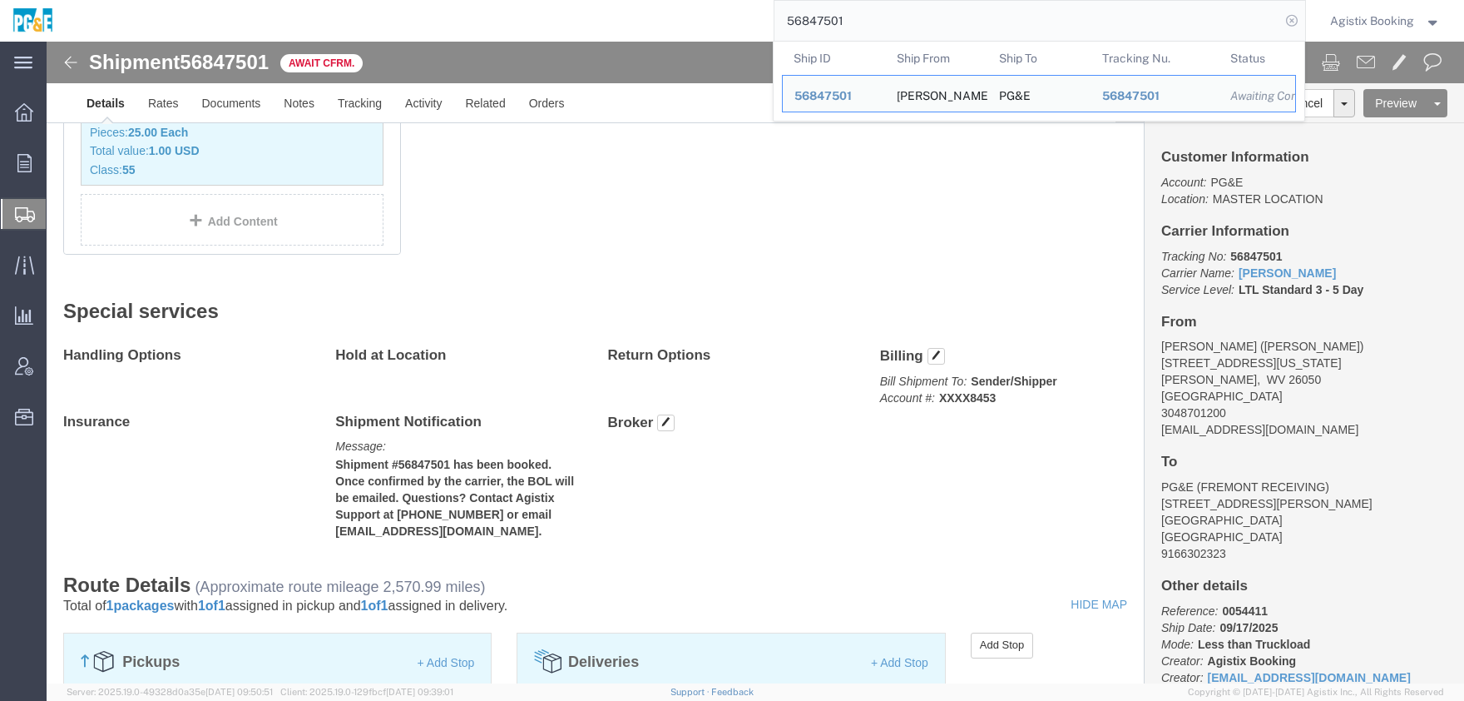
click at [1286, 24] on icon at bounding box center [1292, 20] width 23 height 23
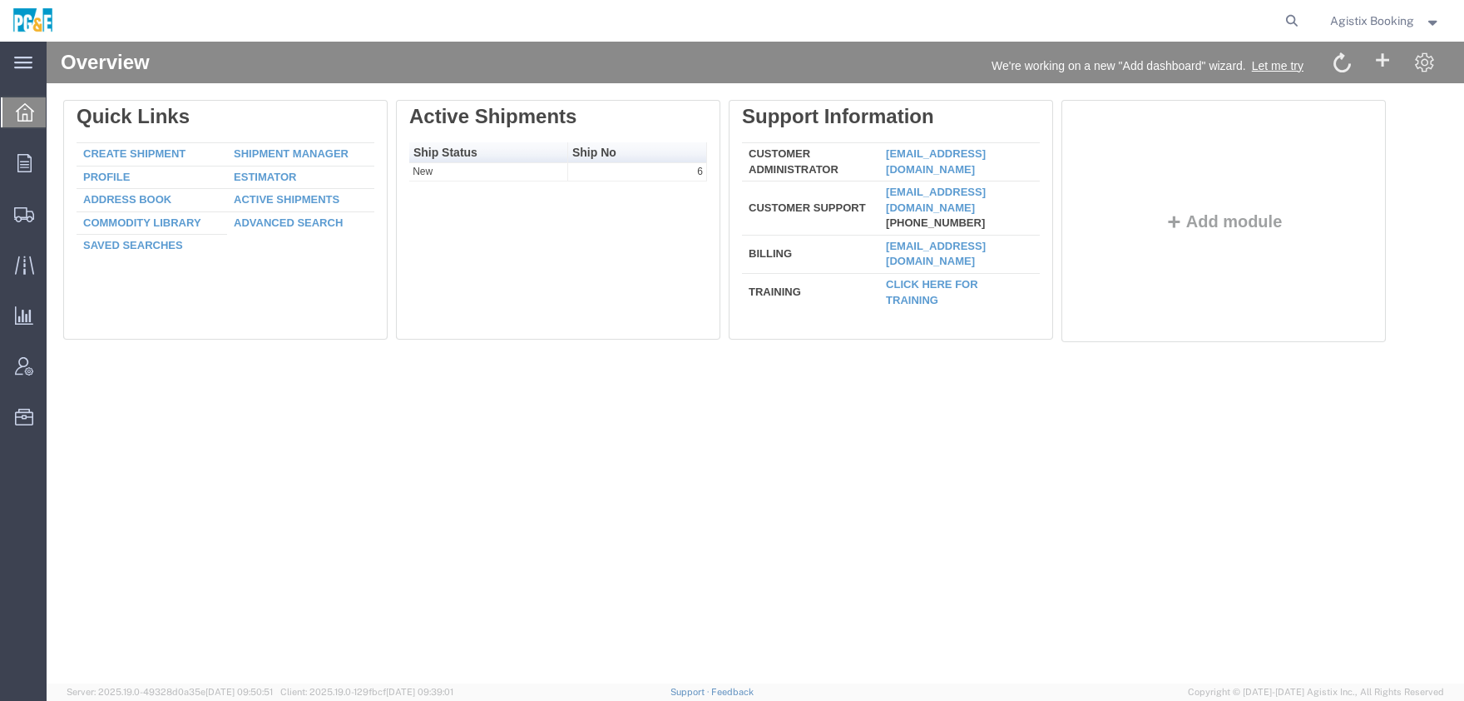
click at [1358, 28] on span "Agistix Booking" at bounding box center [1372, 21] width 84 height 18
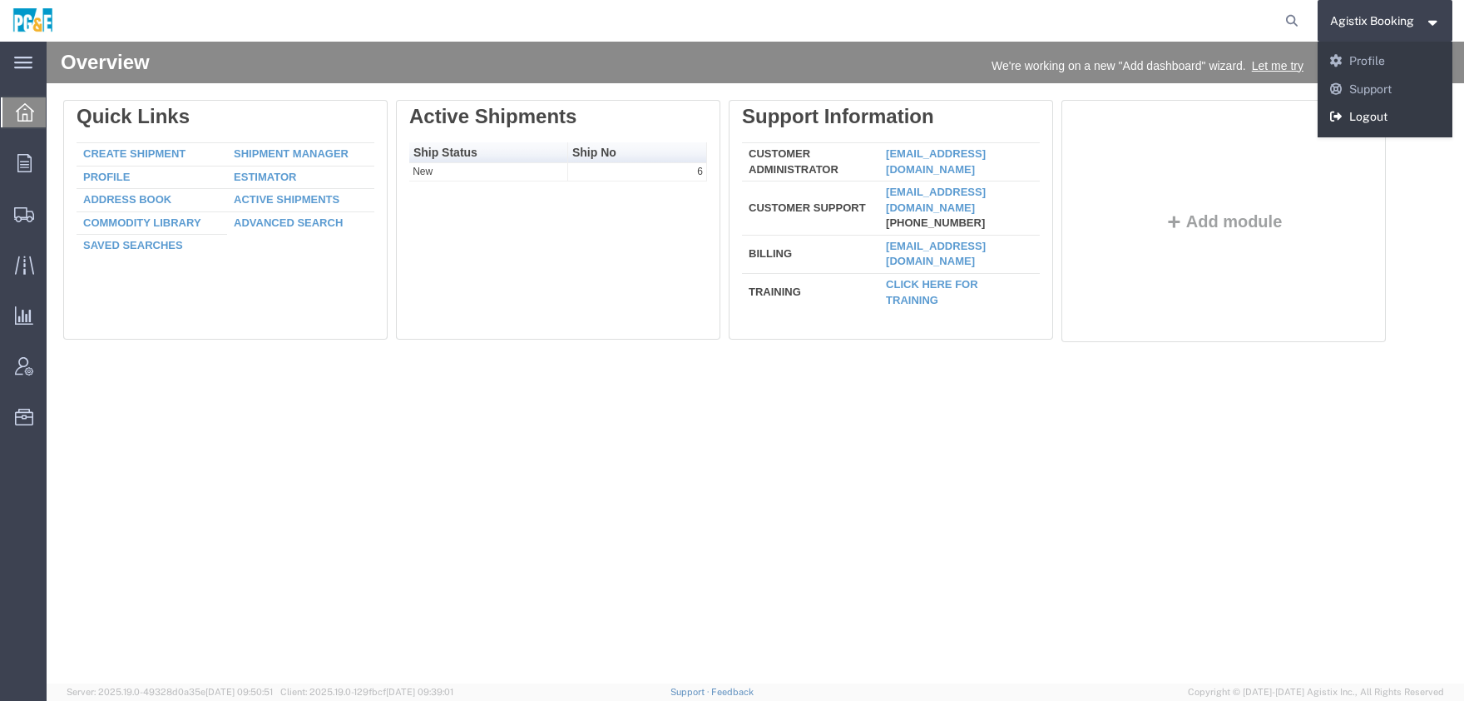
click at [1360, 118] on link "Logout" at bounding box center [1386, 117] width 136 height 28
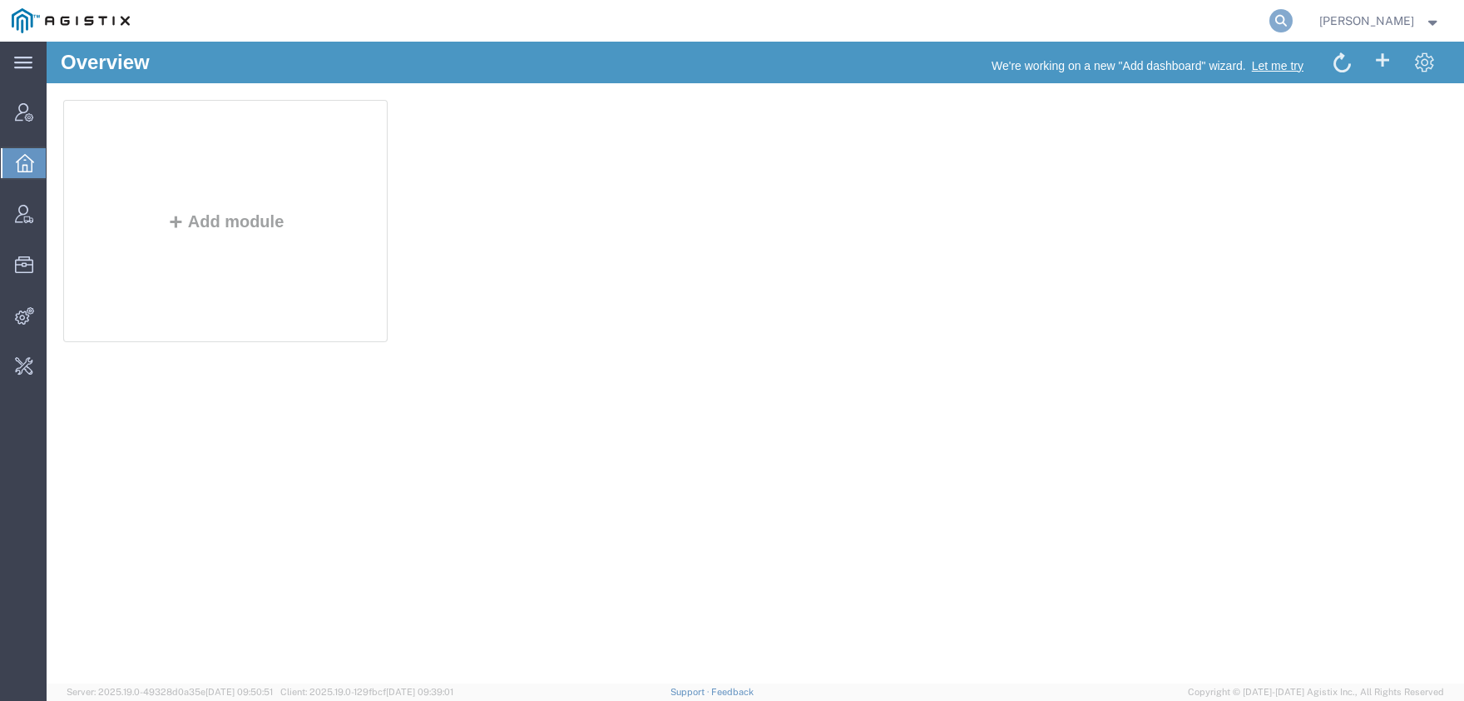
click at [1293, 21] on icon at bounding box center [1281, 20] width 23 height 23
paste input "56611836"
type input "56611836"
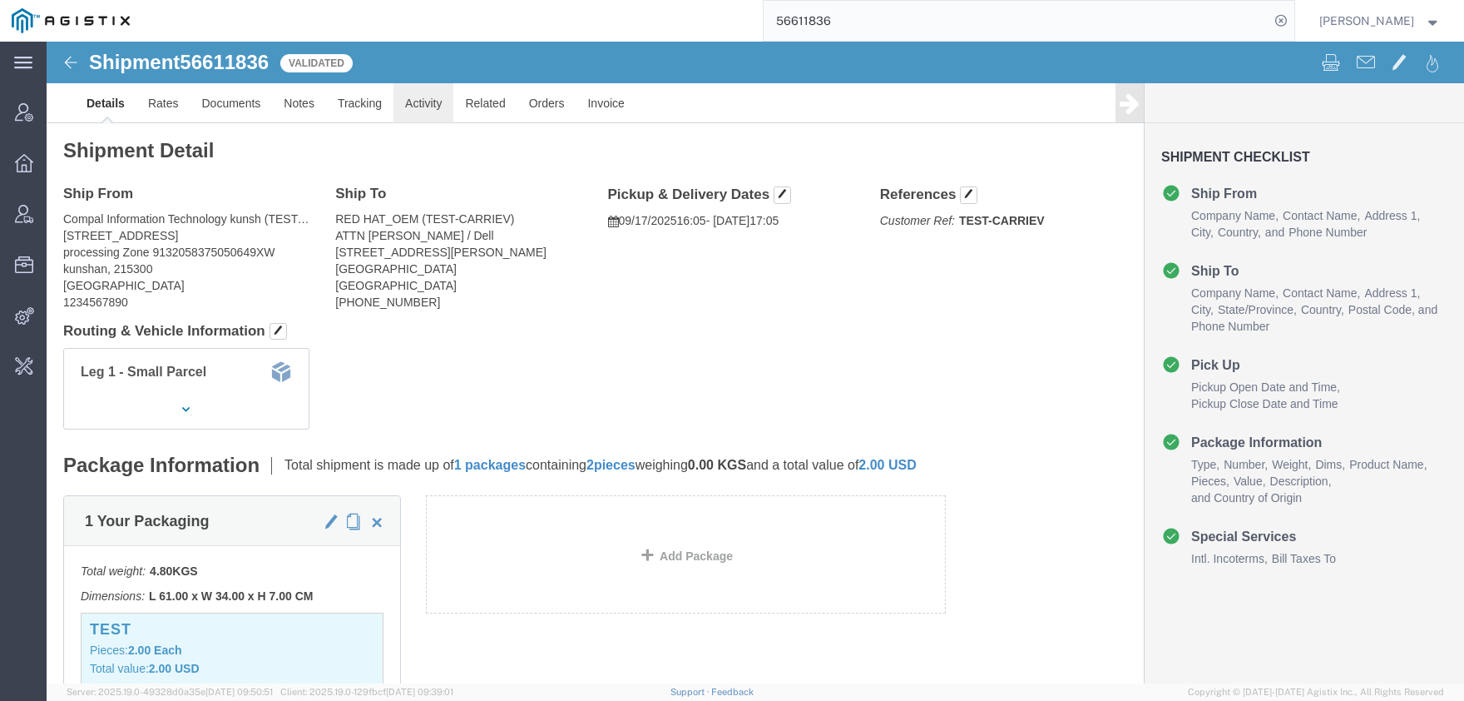
click link "Activity"
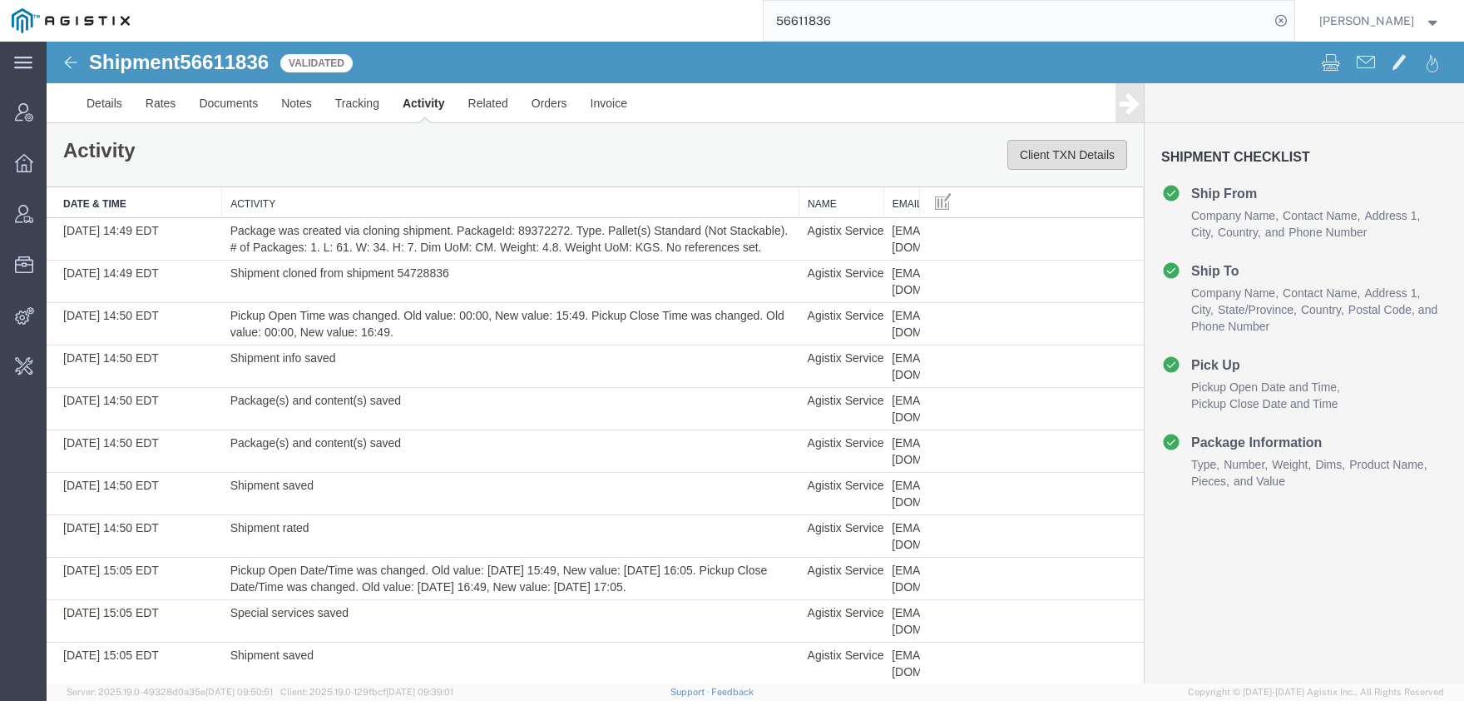
click at [1082, 155] on button "Client TXN Details" at bounding box center [1068, 155] width 120 height 30
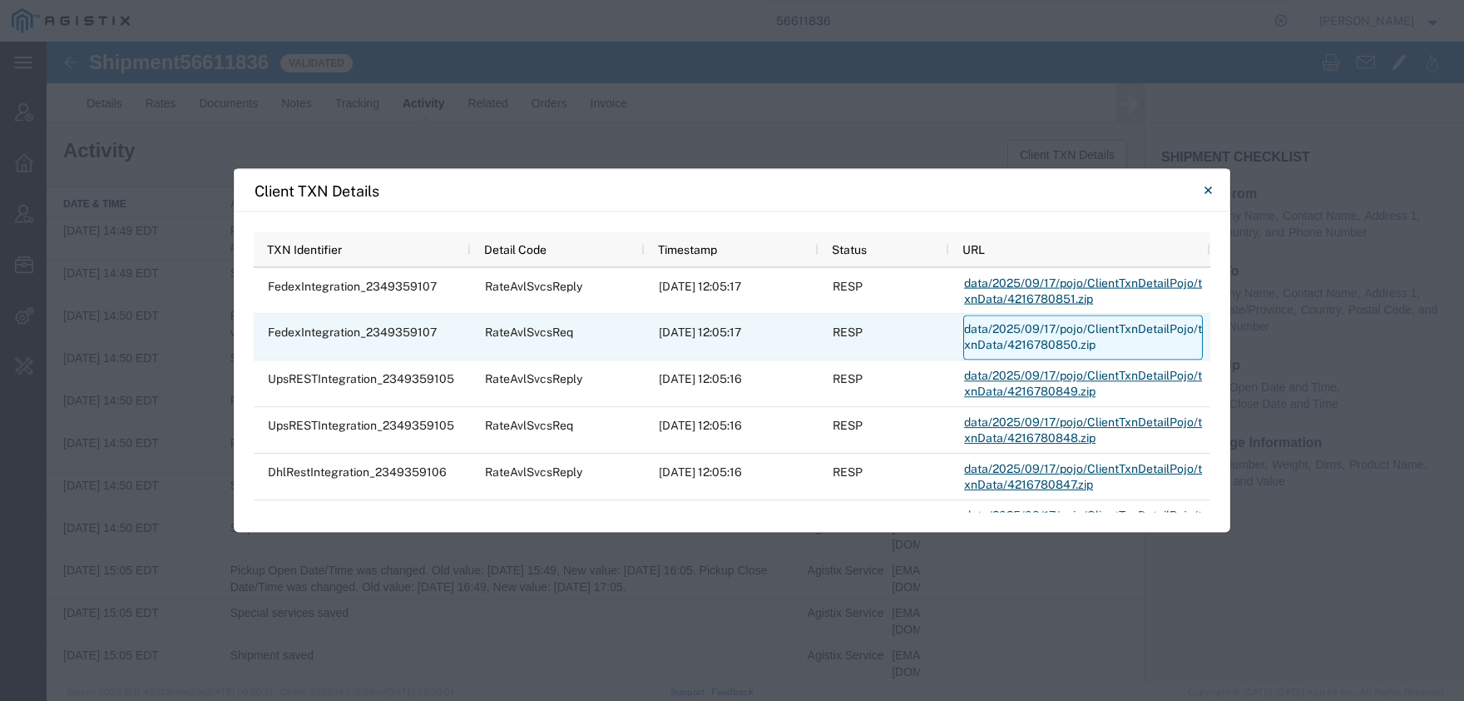
click at [1023, 336] on link "data/2025/09/17/pojo/ClientTxnDetailPojo/txnData/4216780850.zip" at bounding box center [1083, 337] width 240 height 45
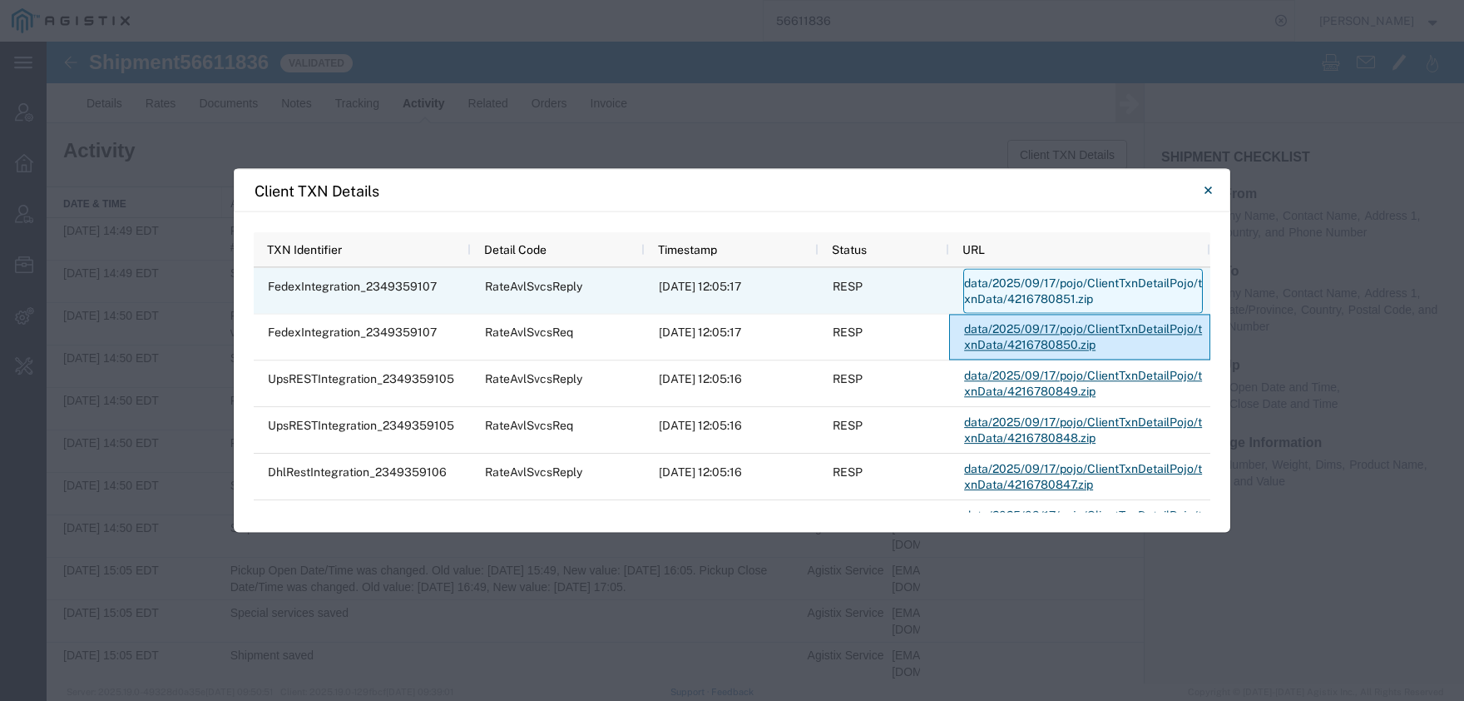
click at [1077, 288] on link "data/2025/09/17/pojo/ClientTxnDetailPojo/txnData/4216780851.zip" at bounding box center [1083, 291] width 240 height 45
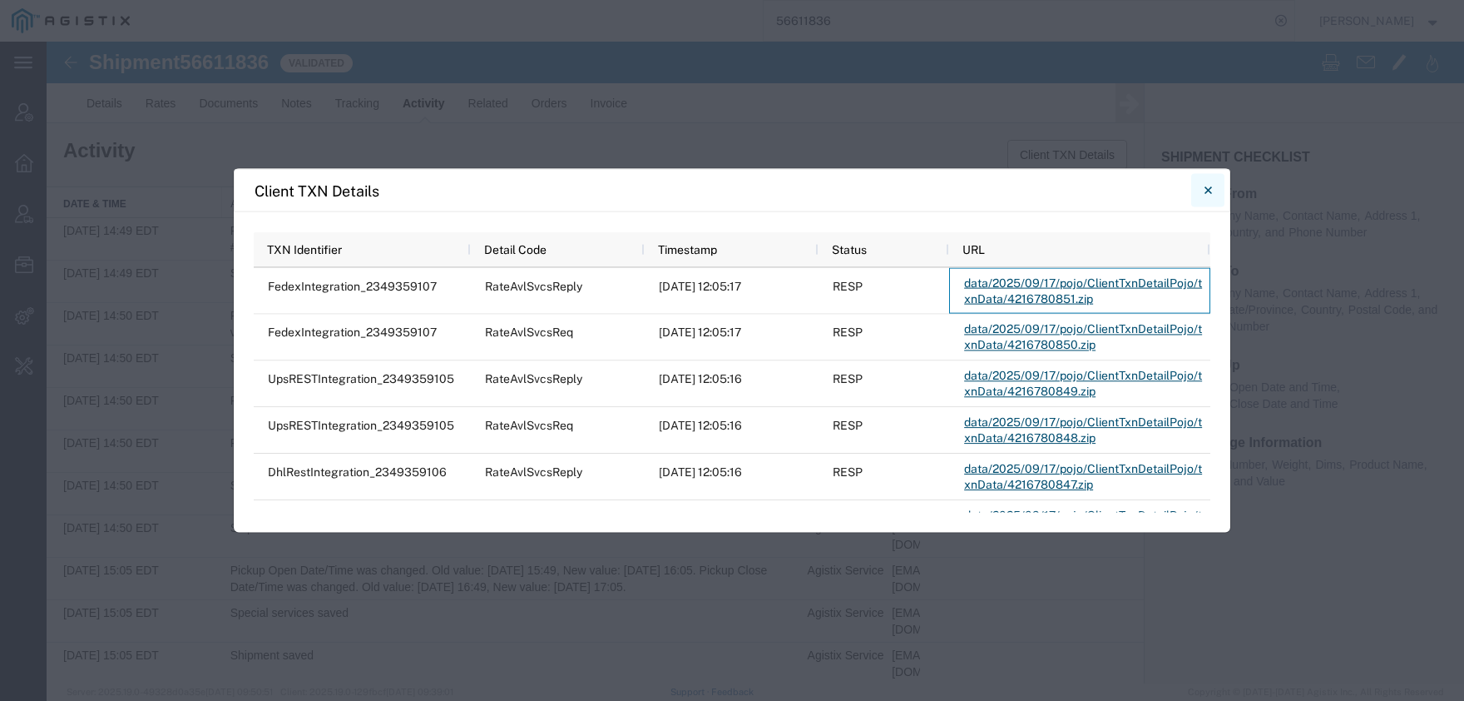
click at [1212, 191] on button "Close" at bounding box center [1207, 190] width 33 height 33
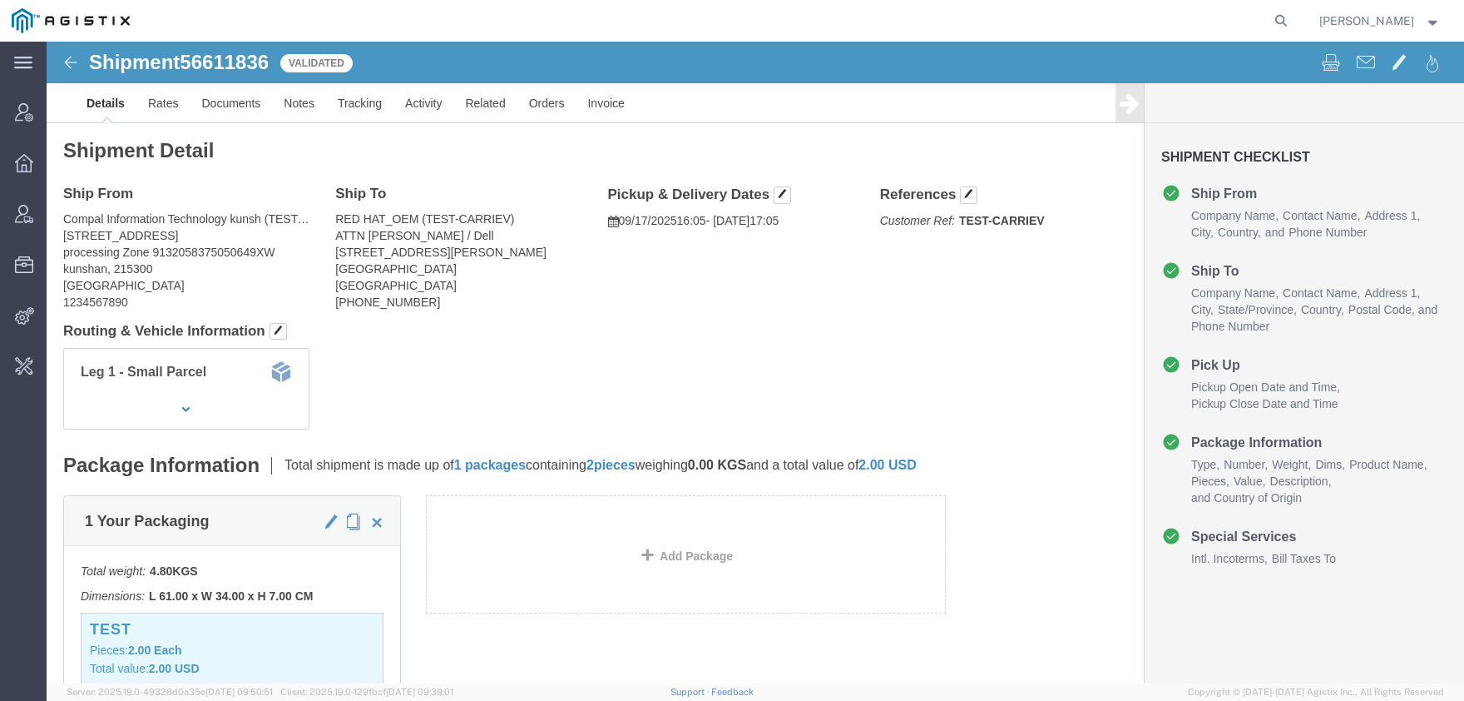
click img
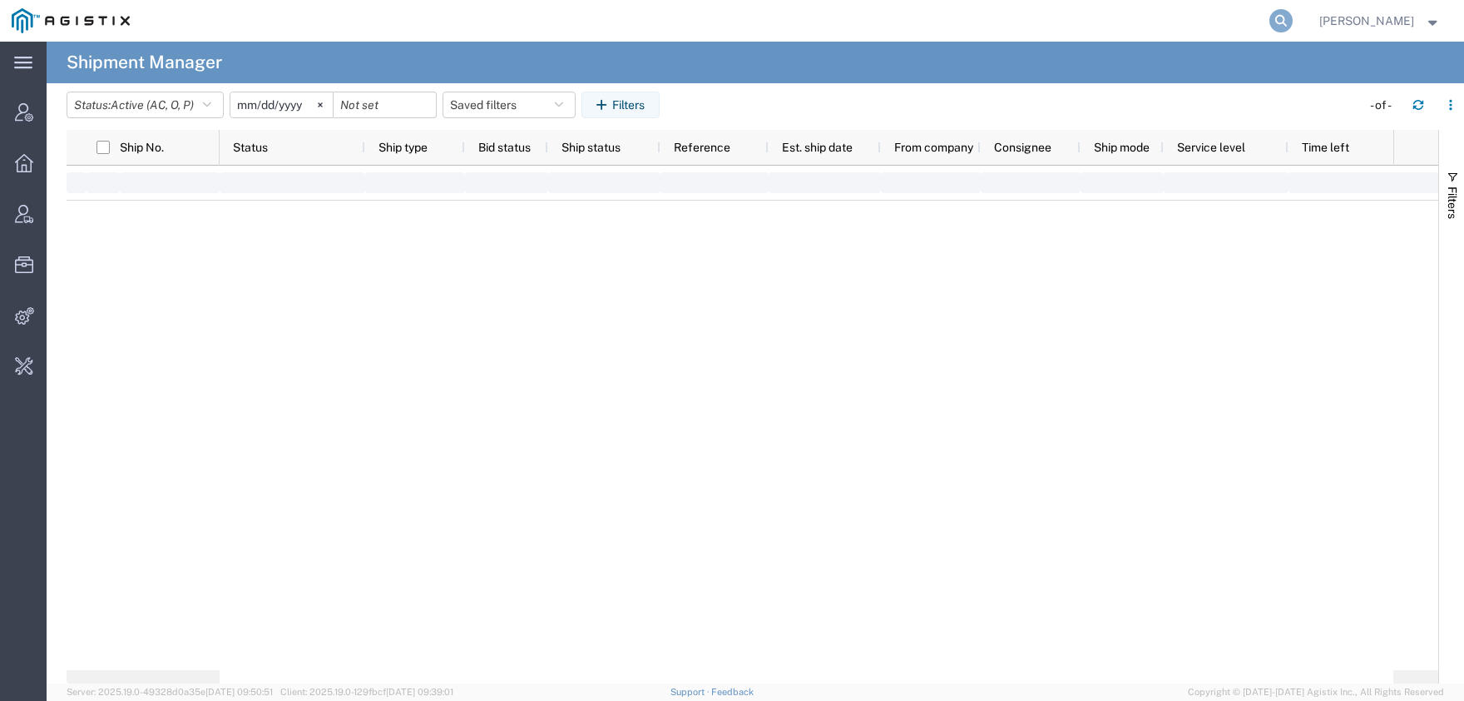
click at [1293, 24] on icon at bounding box center [1281, 20] width 23 height 23
paste input "124009774"
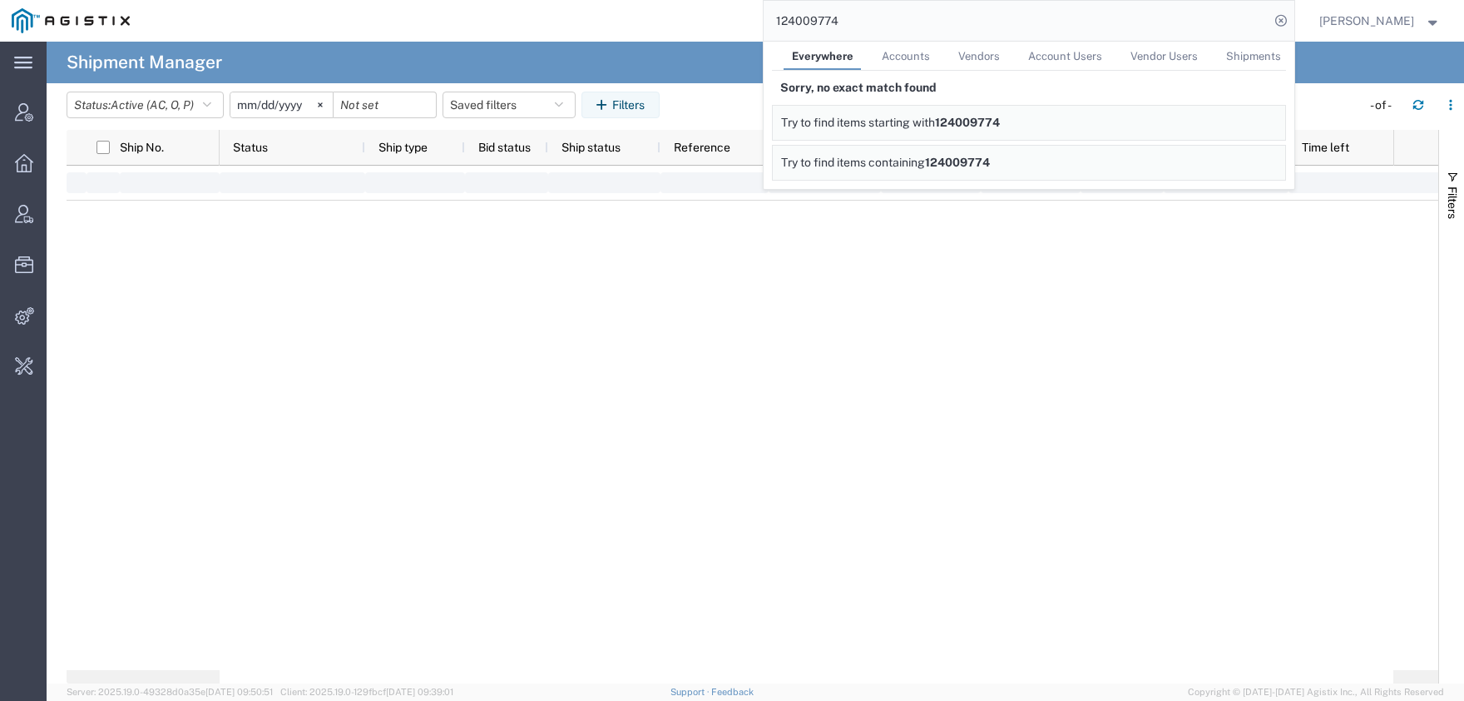
drag, startPoint x: 650, startPoint y: 265, endPoint x: 687, endPoint y: 234, distance: 49.0
click at [654, 265] on div at bounding box center [807, 425] width 1174 height 518
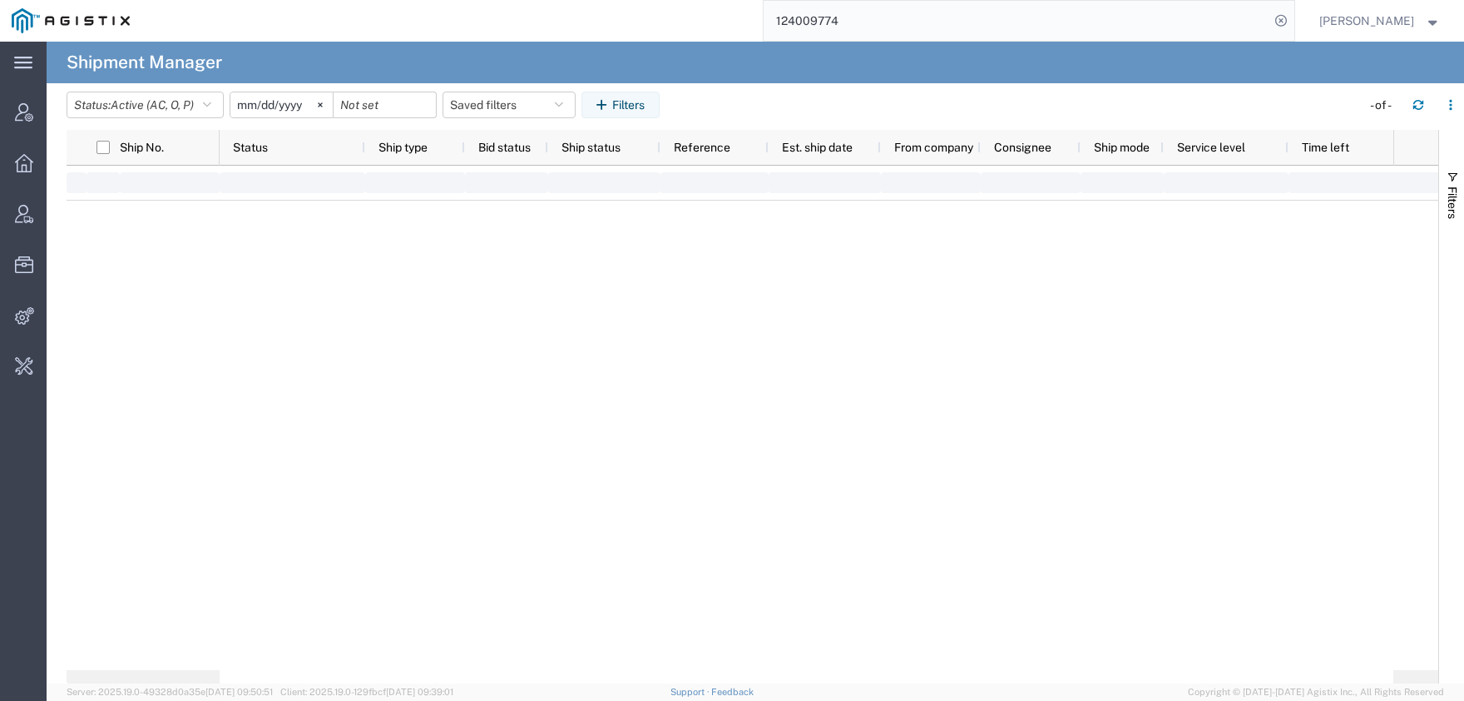
drag, startPoint x: 879, startPoint y: 13, endPoint x: 574, endPoint y: 10, distance: 304.5
click at [764, 10] on input "124009774" at bounding box center [1017, 21] width 506 height 40
type input "red hat"
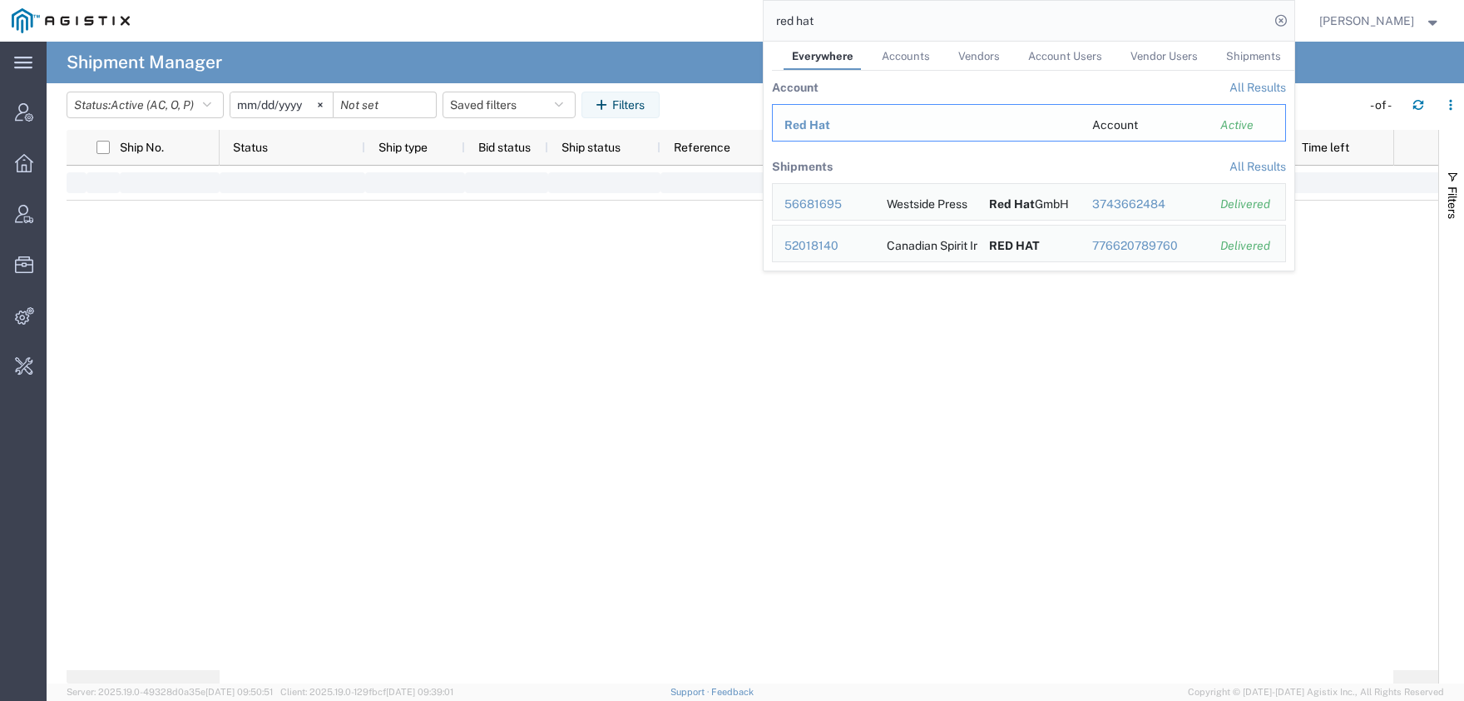
click at [830, 128] on span "Red Hat" at bounding box center [808, 124] width 46 height 13
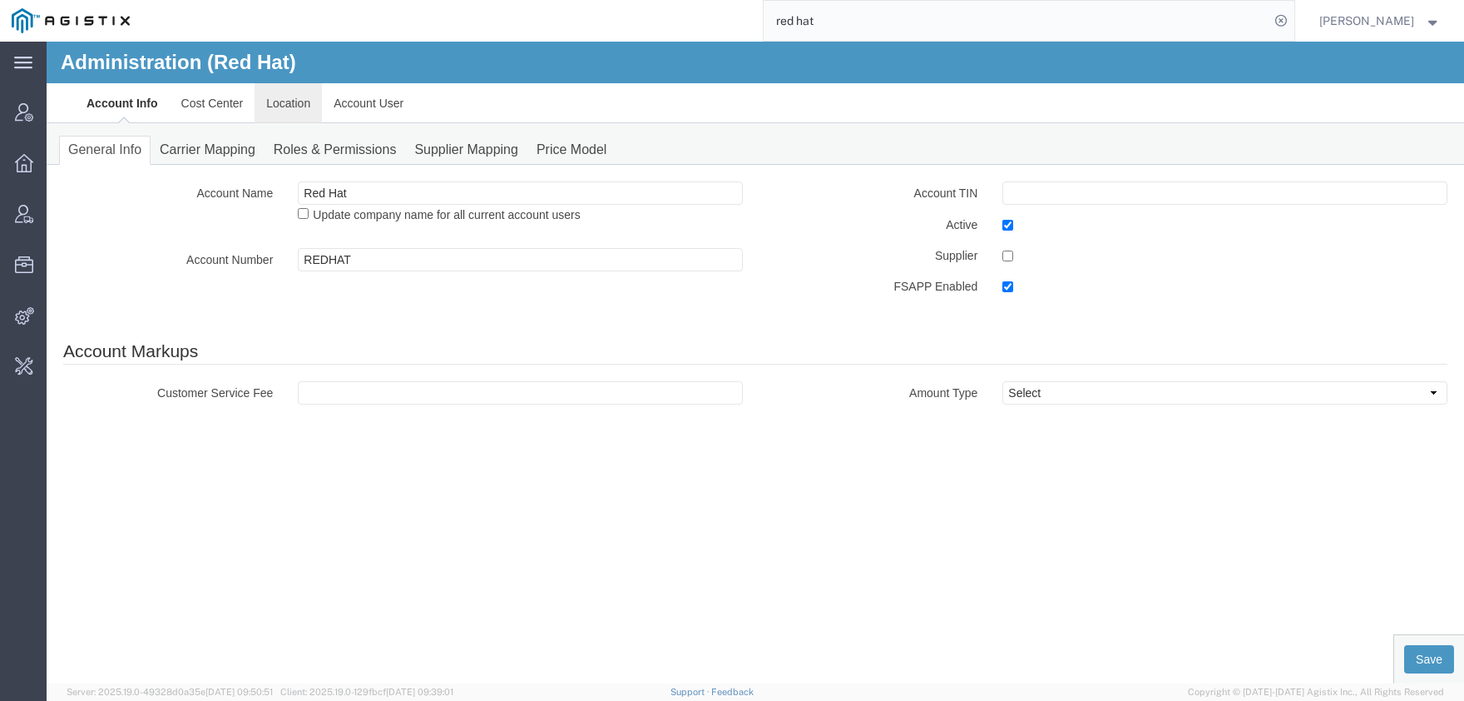
click at [285, 107] on link "Location" at bounding box center [288, 103] width 67 height 40
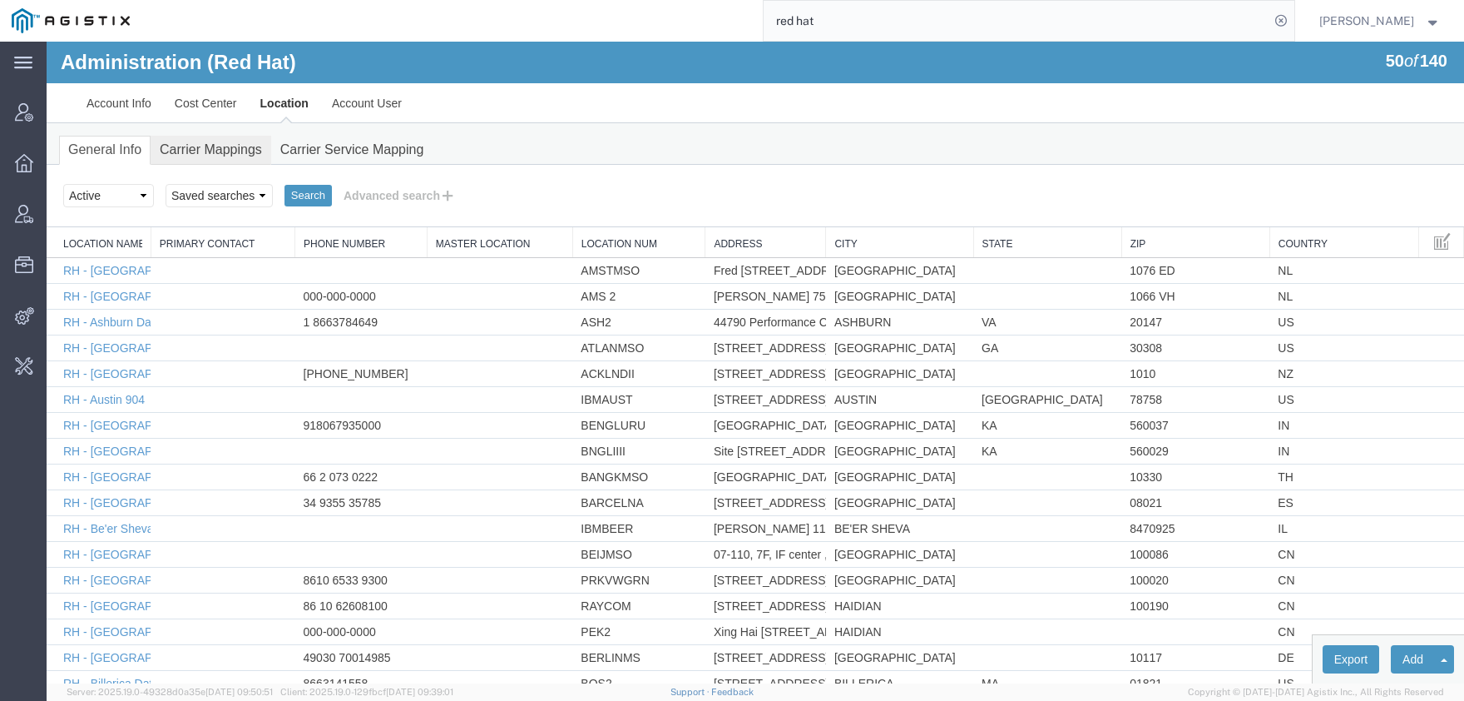
click at [238, 147] on link "Carrier Mappings" at bounding box center [211, 150] width 121 height 29
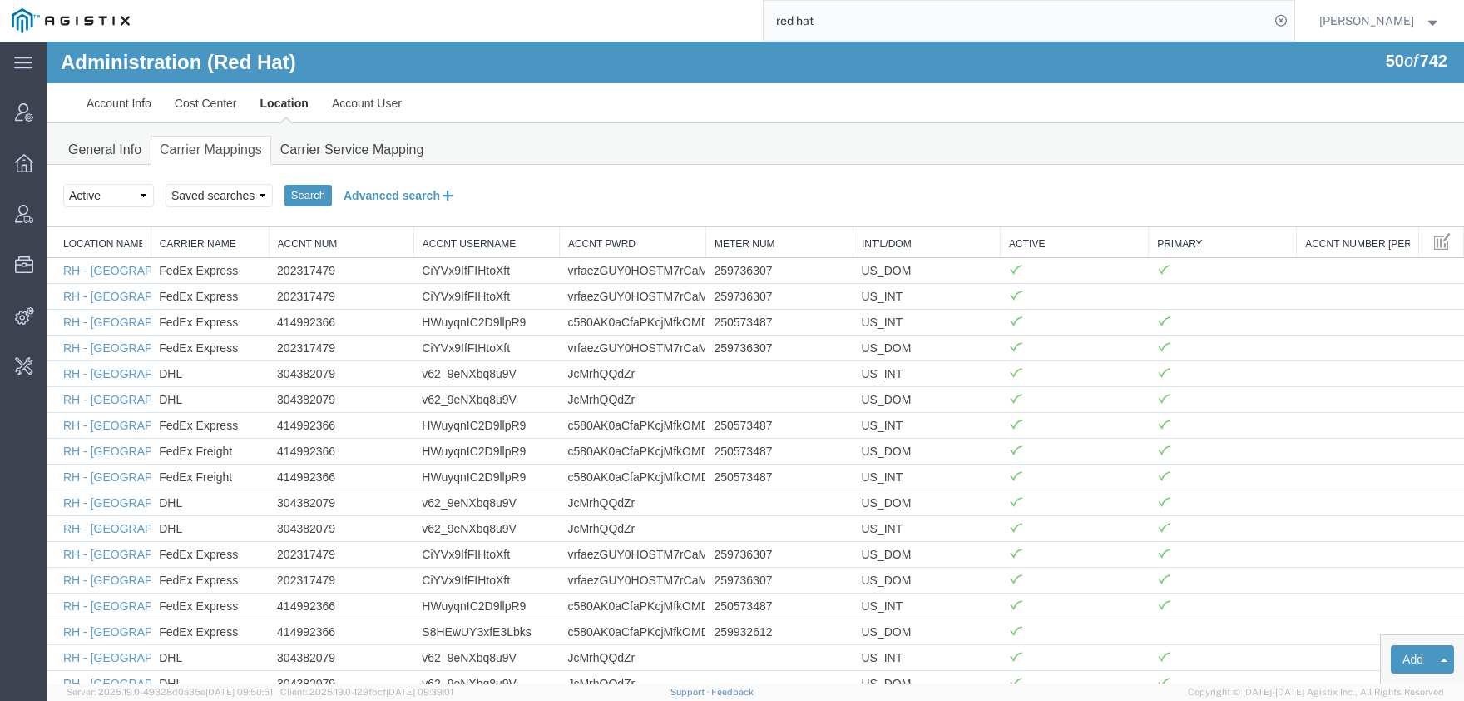
click at [380, 193] on button "Advanced search" at bounding box center [400, 195] width 136 height 28
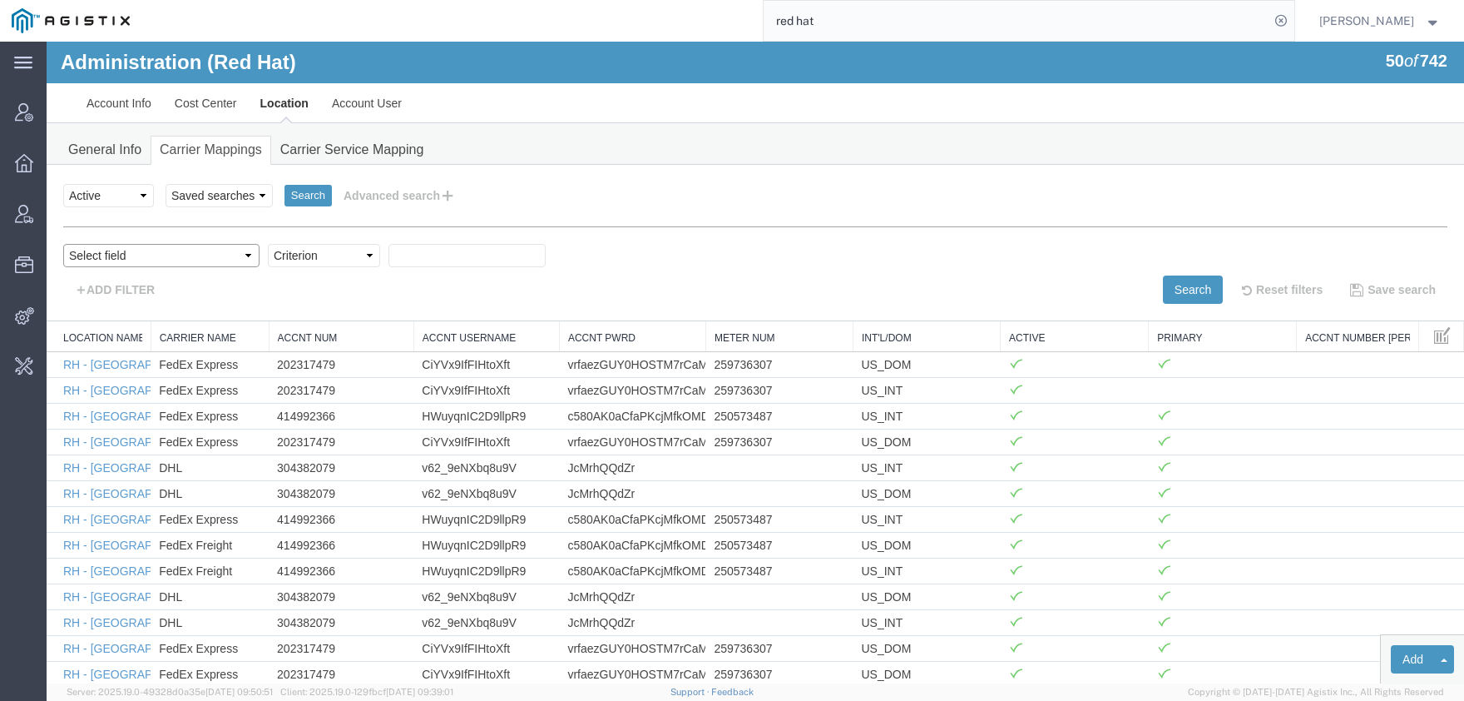
click at [63, 244] on select "Select field Accnt Num Accnt Number Alias Accnt Username Carrier Name Int'l/Dom…" at bounding box center [161, 255] width 196 height 23
select select "acctNum"
click option "Accnt Num" at bounding box center [47, 42] width 0 height 0
click at [268, 260] on select "Criterion contains does not contain is is blank is not blank starts with" at bounding box center [324, 255] width 112 height 23
click at [247, 267] on div "Select field Accnt Num Accnt Number Alias Accnt Username Carrier Name Int'l/Dom…" at bounding box center [755, 260] width 1385 height 32
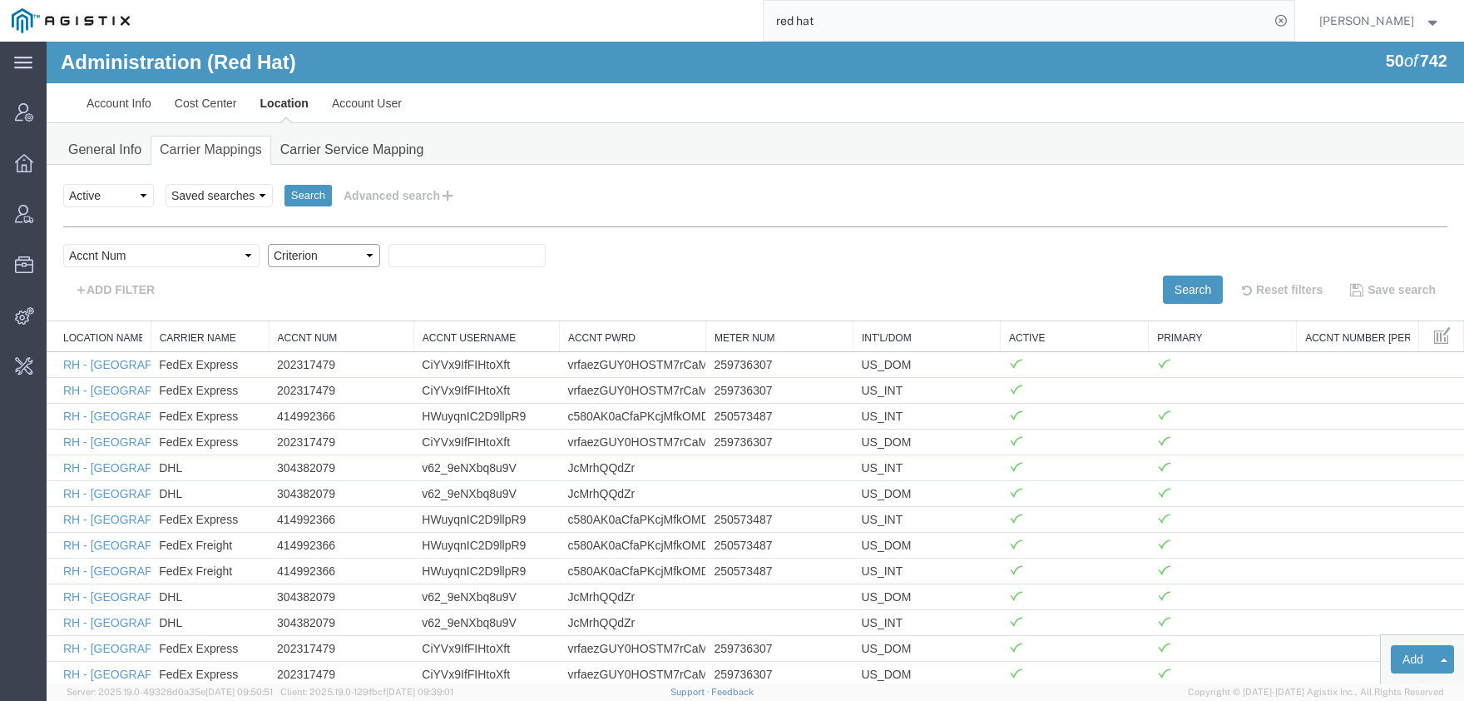
click at [268, 244] on select "Criterion contains does not contain is is blank is not blank starts with" at bounding box center [324, 255] width 112 height 23
select select "contains"
click option "contains" at bounding box center [47, 42] width 0 height 0
paste input "124009774"
click at [546, 267] on input "124009774" at bounding box center [467, 255] width 157 height 23
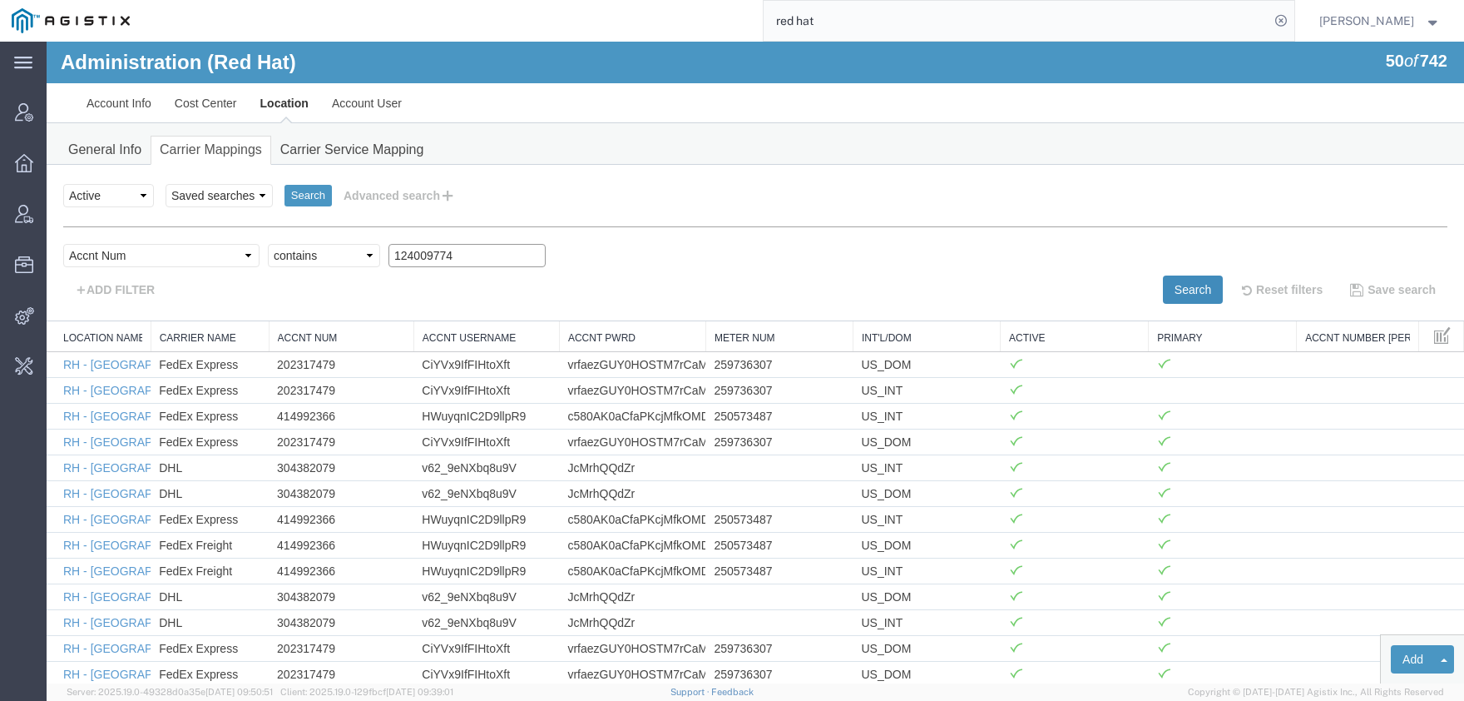
type input "124009774"
click at [1186, 289] on button "Search" at bounding box center [1193, 289] width 60 height 28
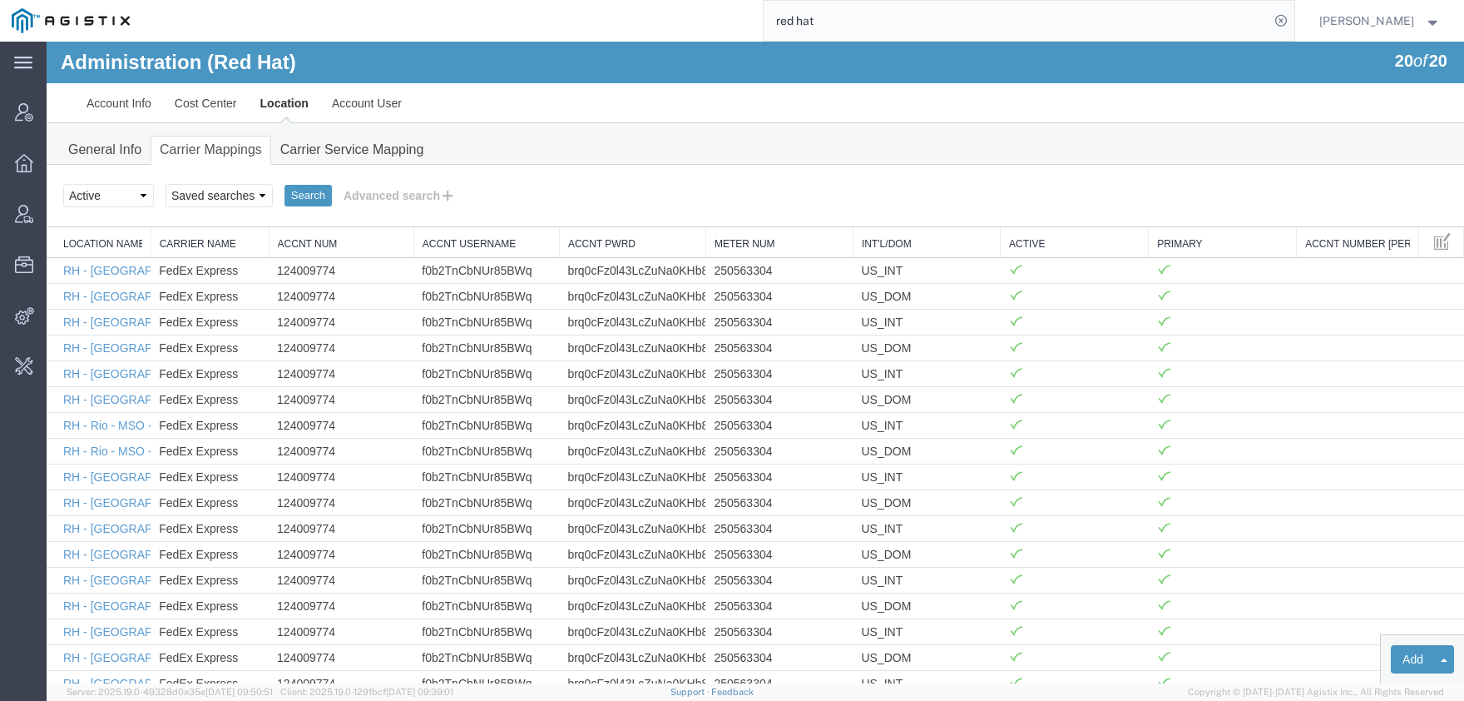
click at [154, 239] on th "Carrier Name" at bounding box center [210, 242] width 118 height 31
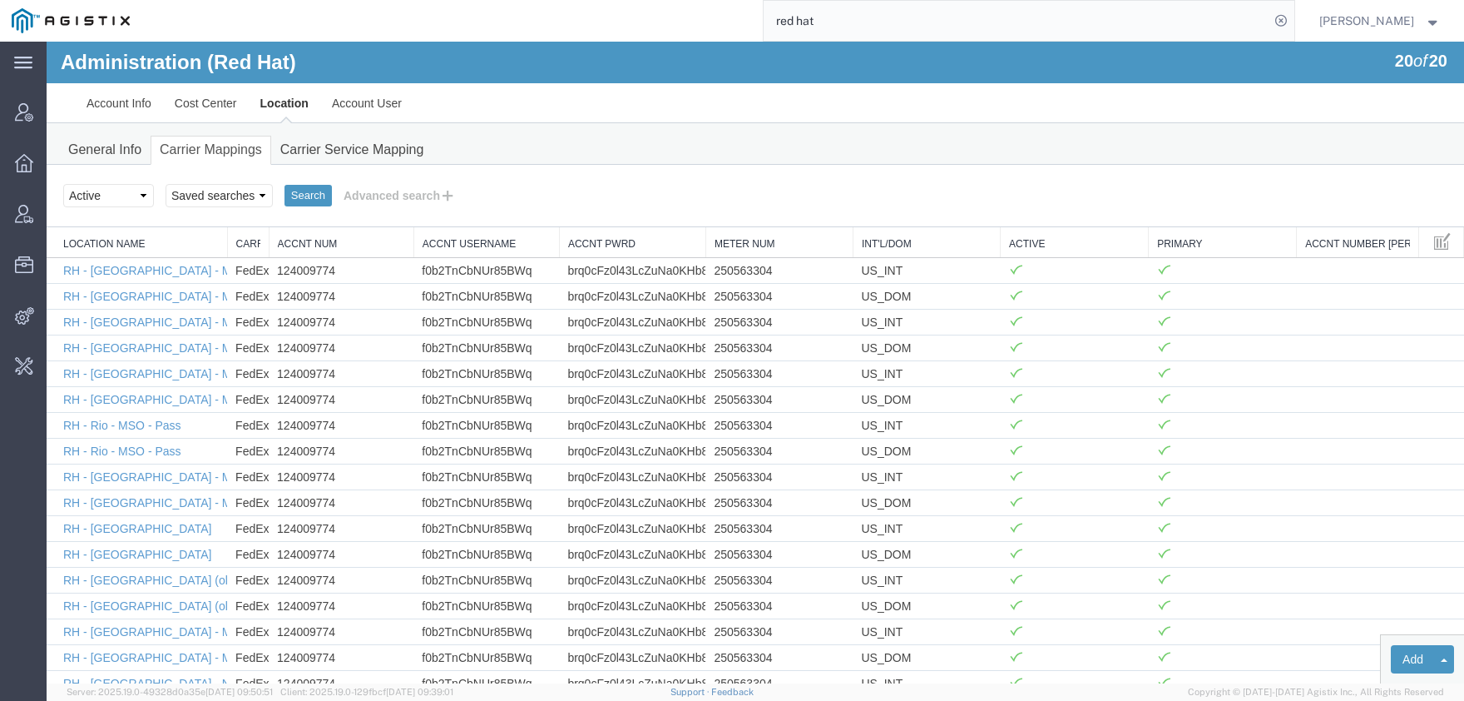
drag, startPoint x: 150, startPoint y: 240, endPoint x: 301, endPoint y: 243, distance: 151.5
click at [301, 243] on div "Location Name Carrier Name Accnt Num Accnt Username Accnt Pwrd Meter Num Int'l/…" at bounding box center [756, 500] width 1418 height 546
click at [121, 529] on link "RH - Sao Paulo" at bounding box center [137, 528] width 148 height 13
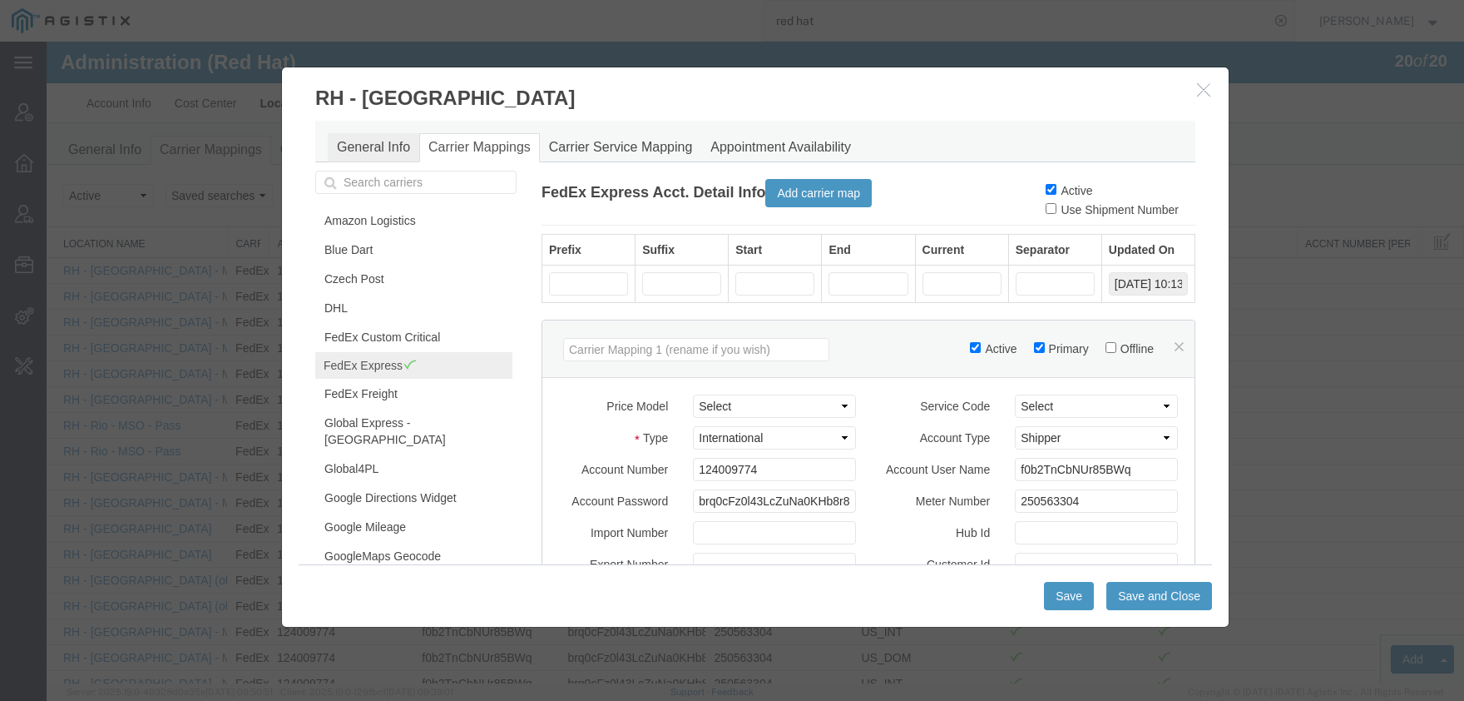
click at [356, 158] on link "General Info" at bounding box center [374, 147] width 92 height 29
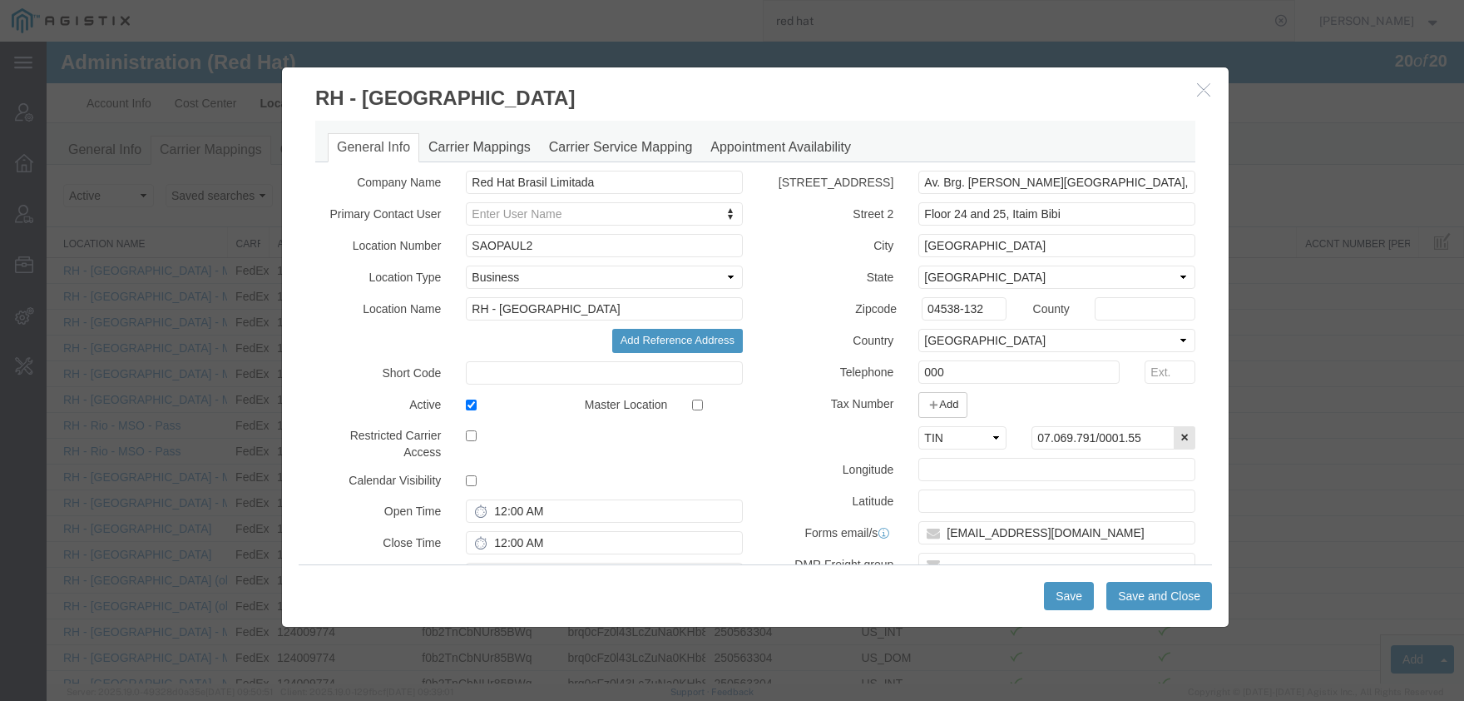
click at [1199, 89] on icon "button" at bounding box center [1203, 89] width 13 height 14
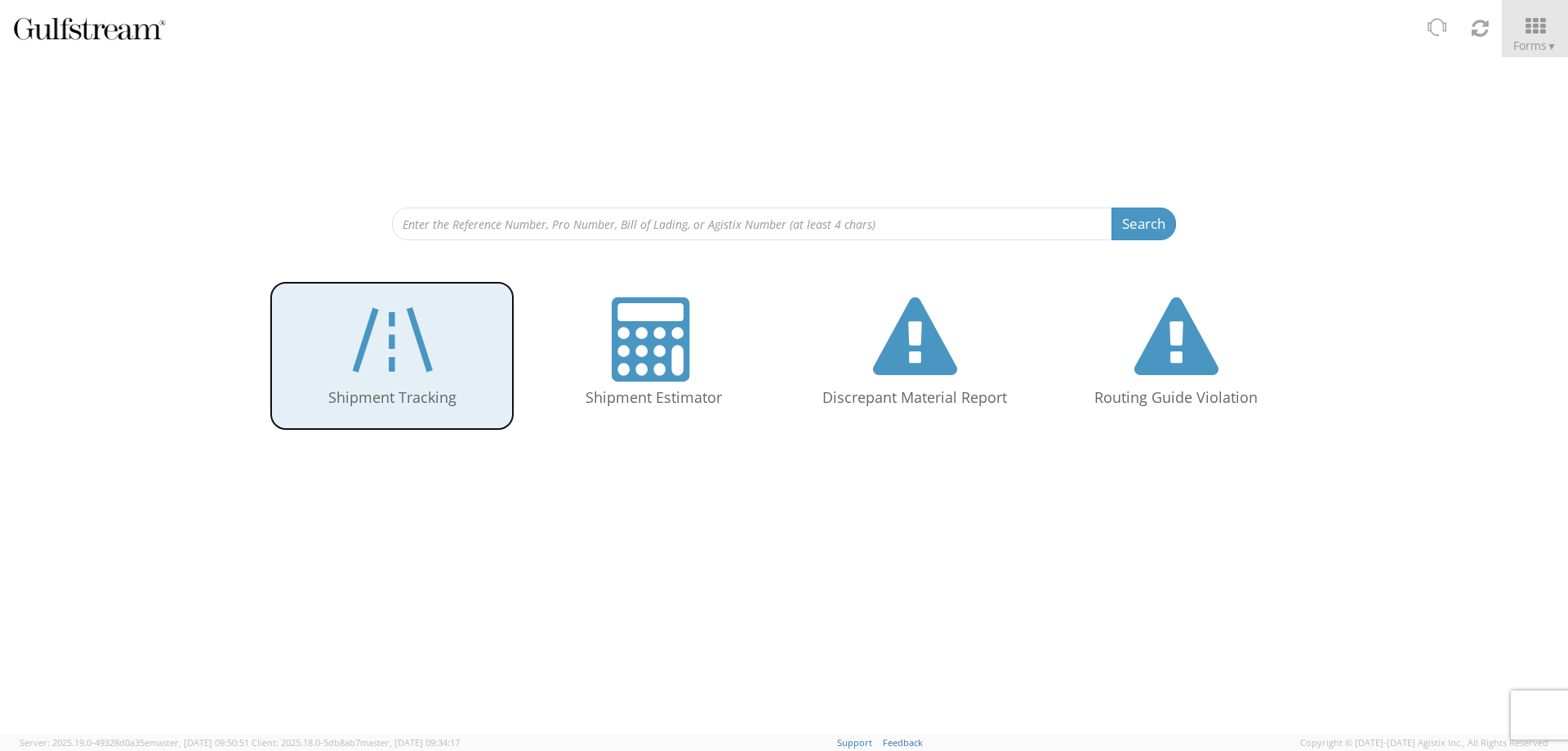
click at [430, 368] on icon at bounding box center [392, 340] width 95 height 84
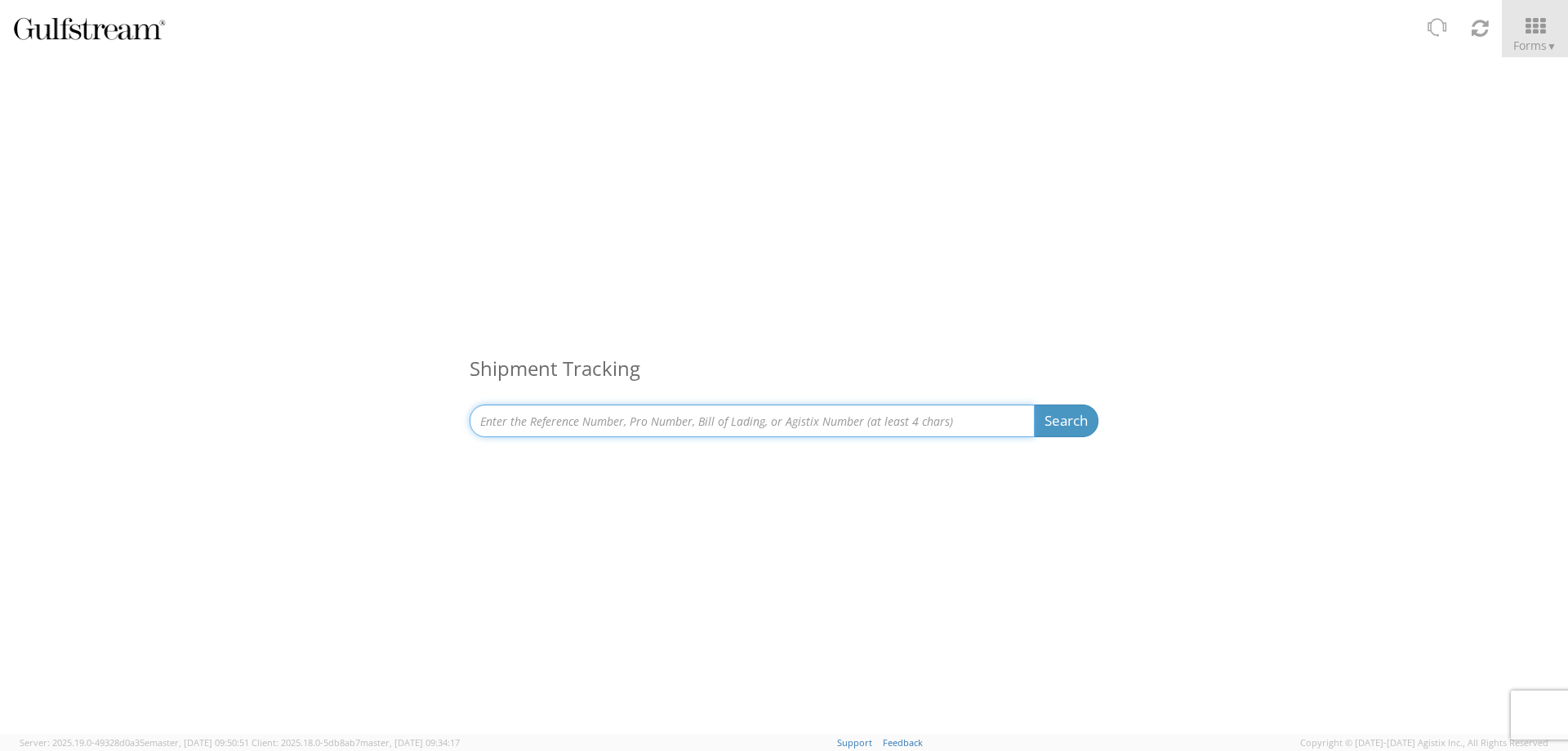
click at [588, 430] on input at bounding box center [752, 420] width 565 height 32
type input "test"
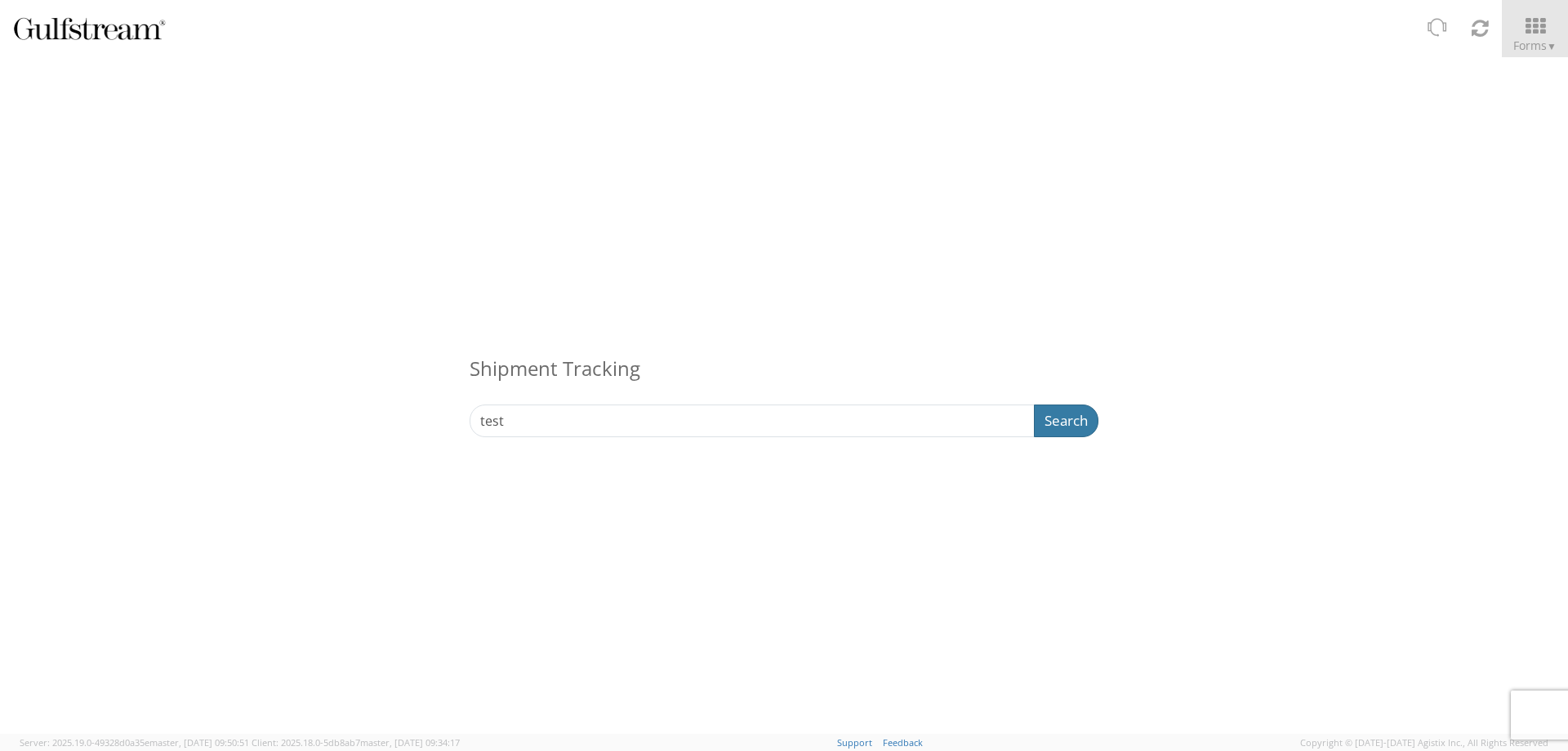
click at [1054, 431] on button "Search" at bounding box center [1066, 420] width 65 height 32
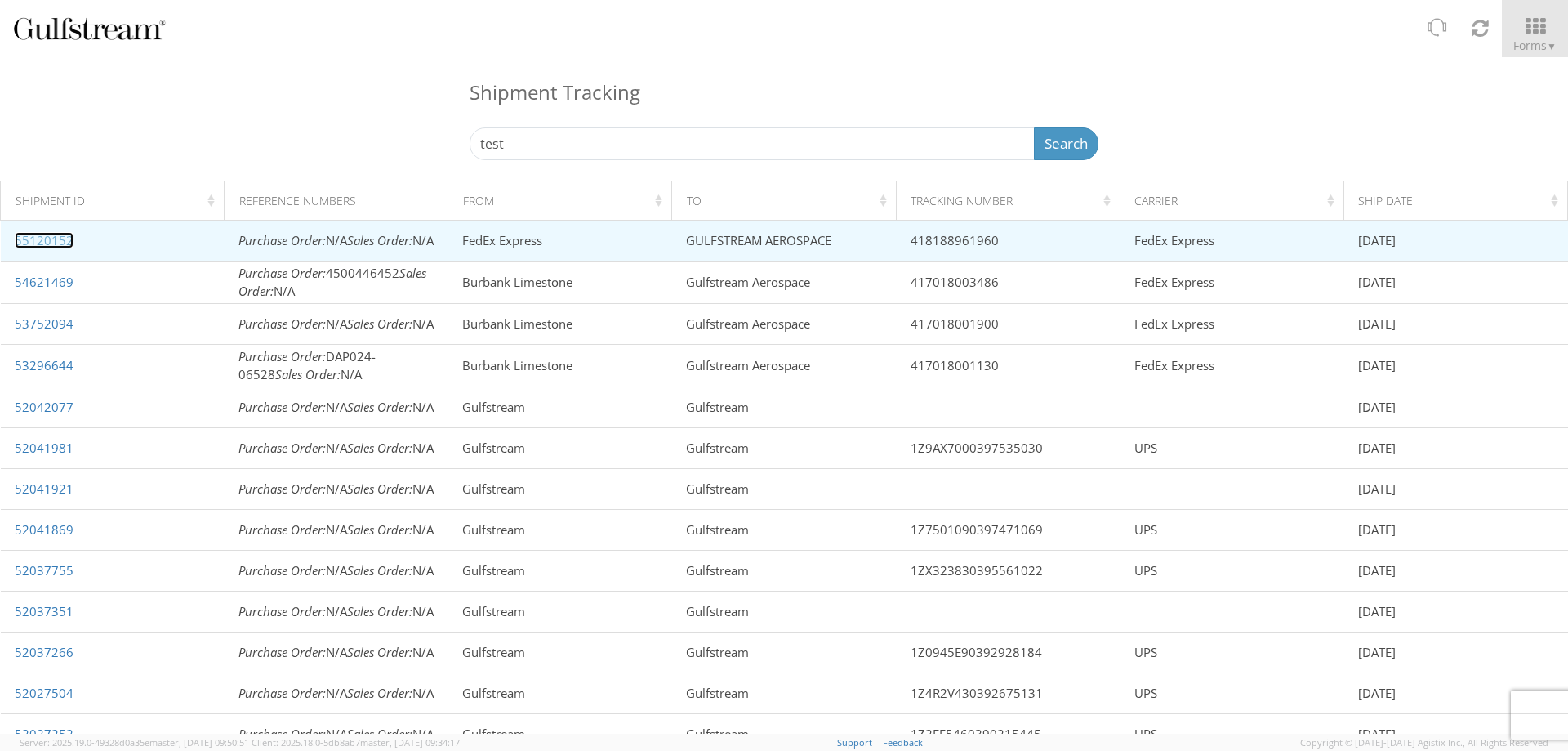
click at [24, 246] on link "55120152" at bounding box center [44, 240] width 59 height 17
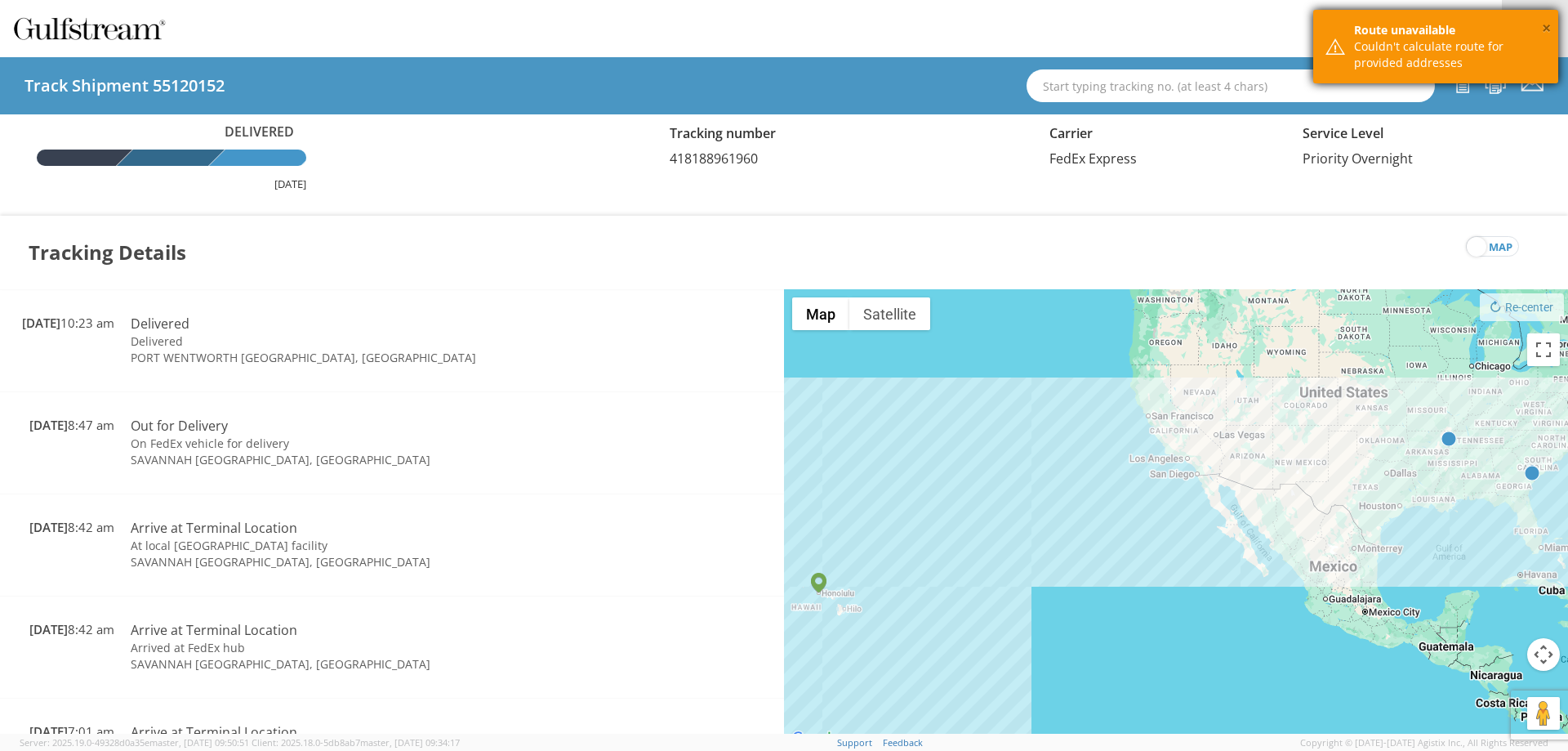
click at [1549, 29] on button "×" at bounding box center [1545, 28] width 9 height 24
